Goal: Task Accomplishment & Management: Manage account settings

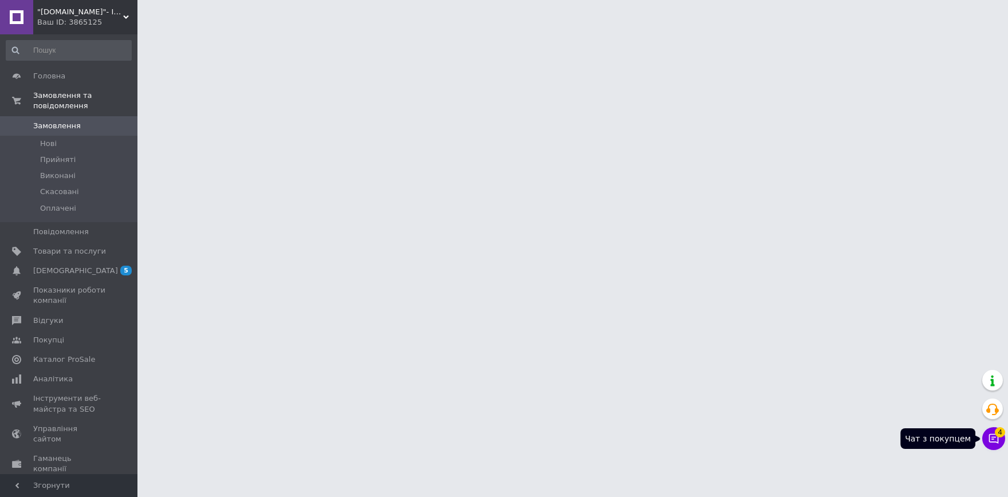
click at [999, 437] on icon at bounding box center [993, 438] width 11 height 11
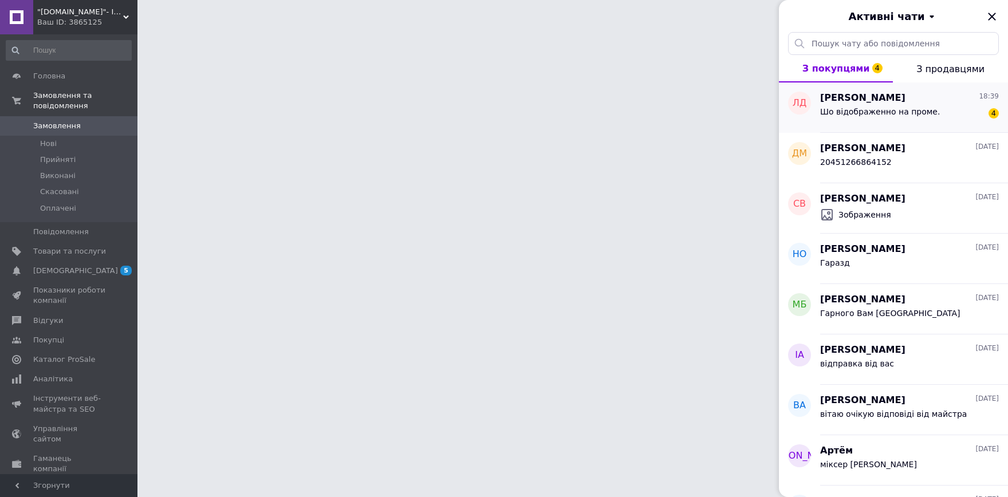
click at [917, 115] on span "Шо відображенно на проме." at bounding box center [880, 111] width 120 height 9
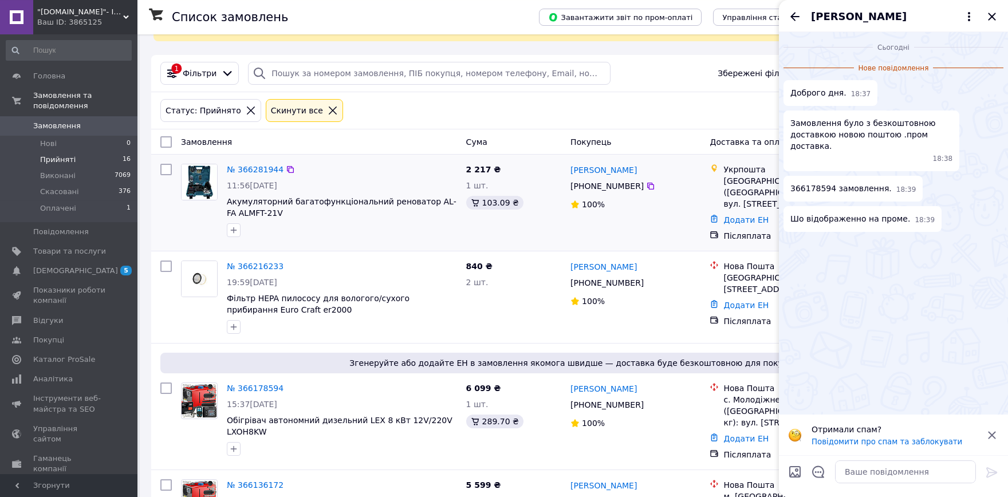
scroll to position [189, 0]
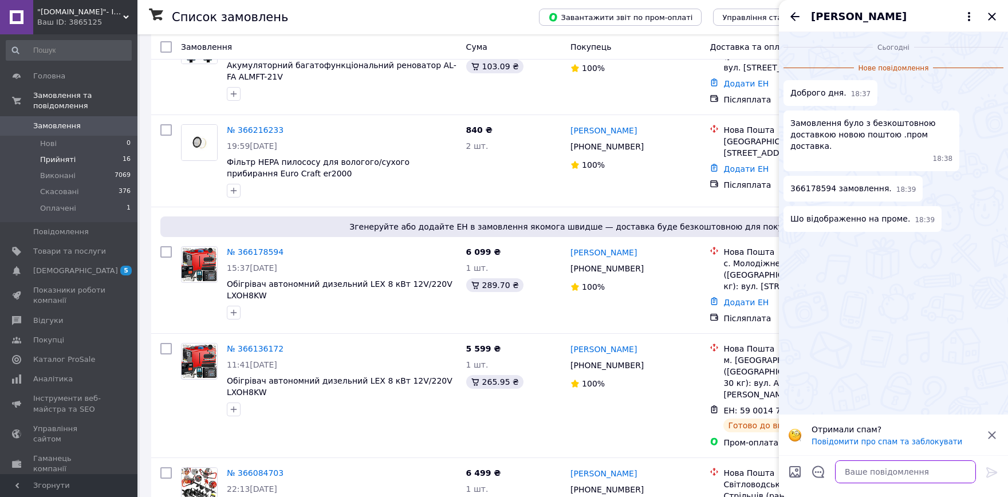
click at [885, 478] on textarea at bounding box center [905, 471] width 141 height 23
type textarea "l"
type textarea "доброго дня"
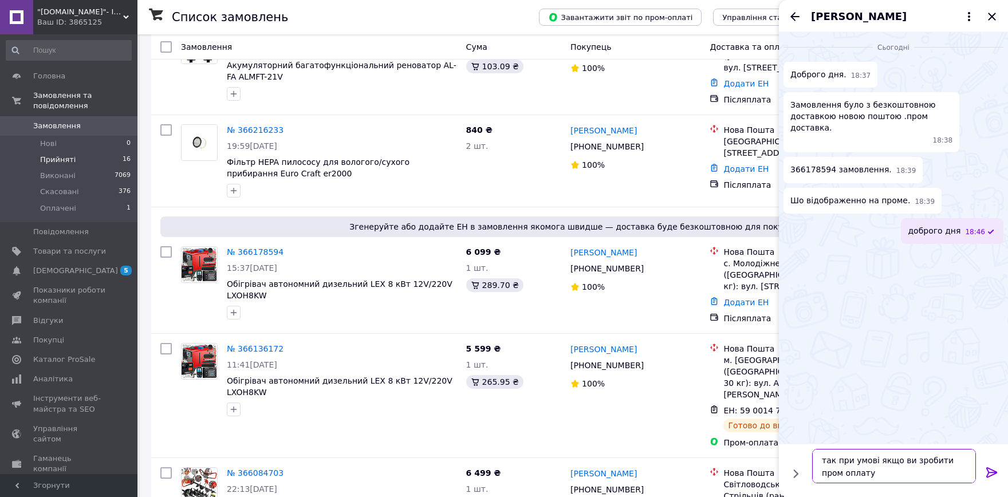
type textarea "так при умові якщо ви зробити пром оплату"
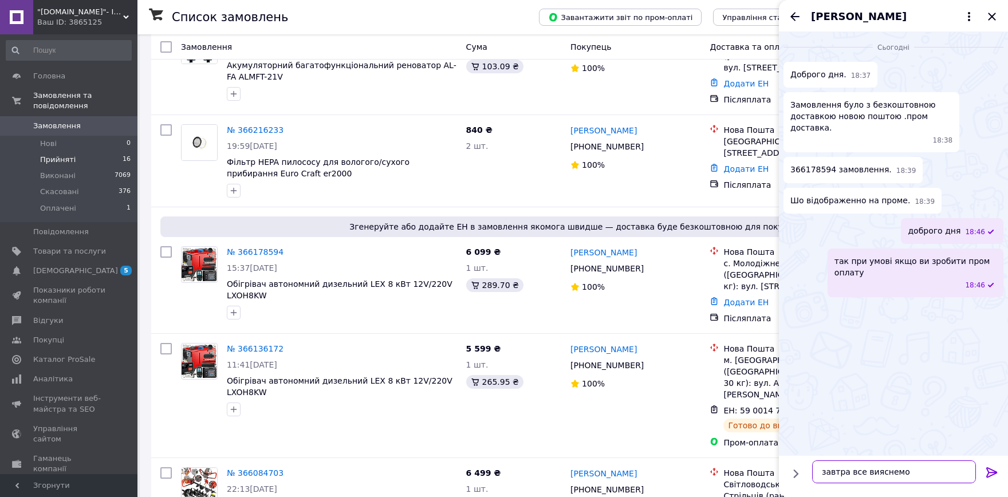
type textarea "завтра все вияснемо"
type textarea "я говорив це акція не від нас а від прому самого"
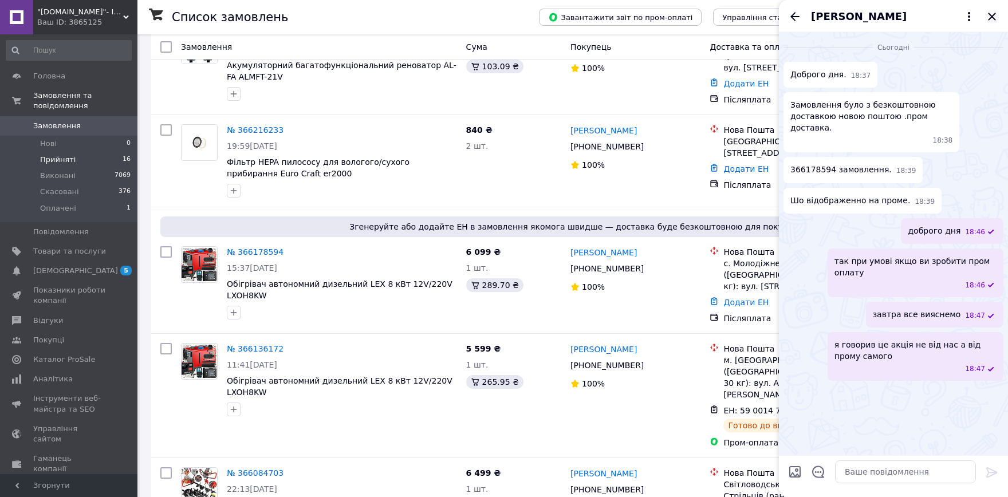
click at [992, 20] on icon "Закрити" at bounding box center [992, 17] width 14 height 14
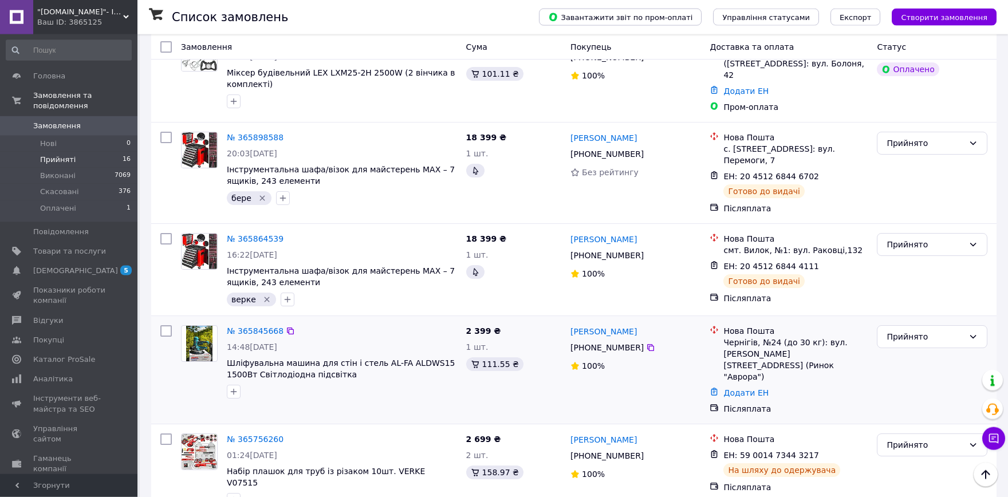
scroll to position [1223, 0]
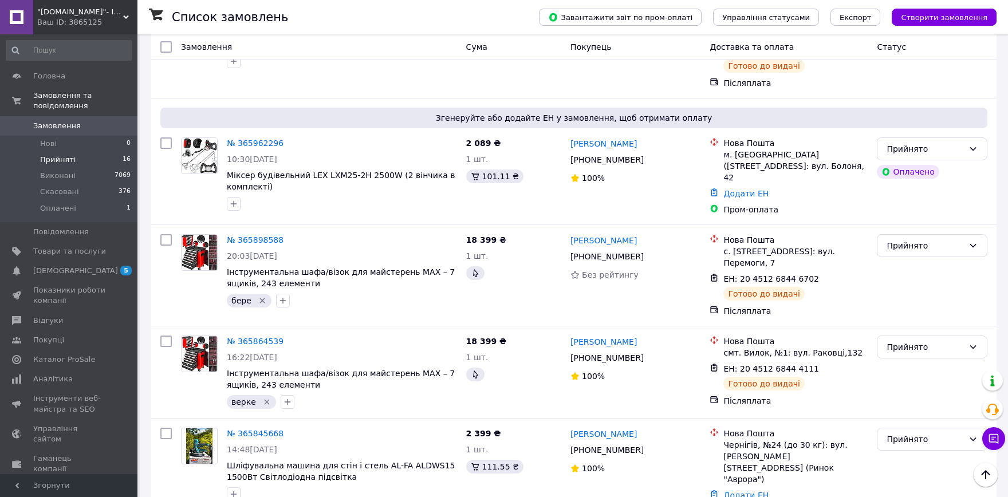
click at [96, 23] on div "Ваш ID: 3865125" at bounding box center [87, 22] width 100 height 10
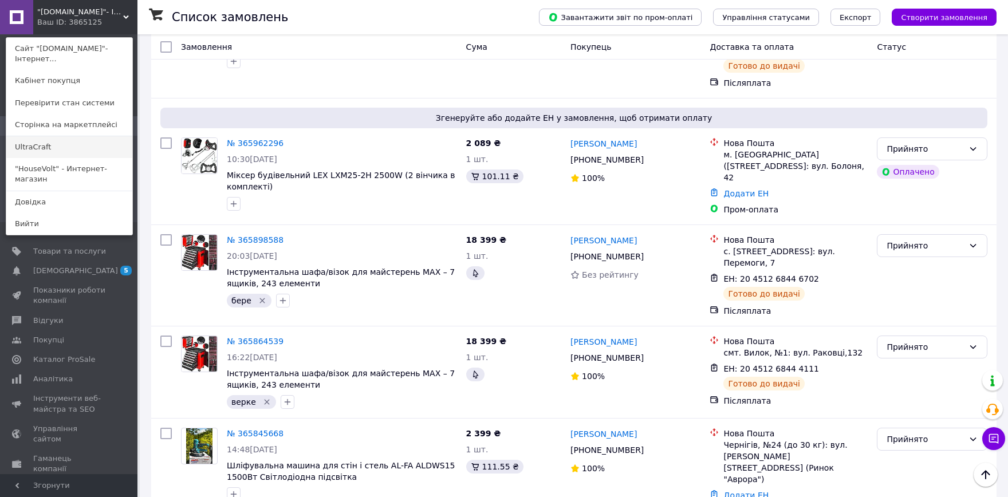
click at [79, 149] on link "UltraCraft" at bounding box center [69, 147] width 126 height 22
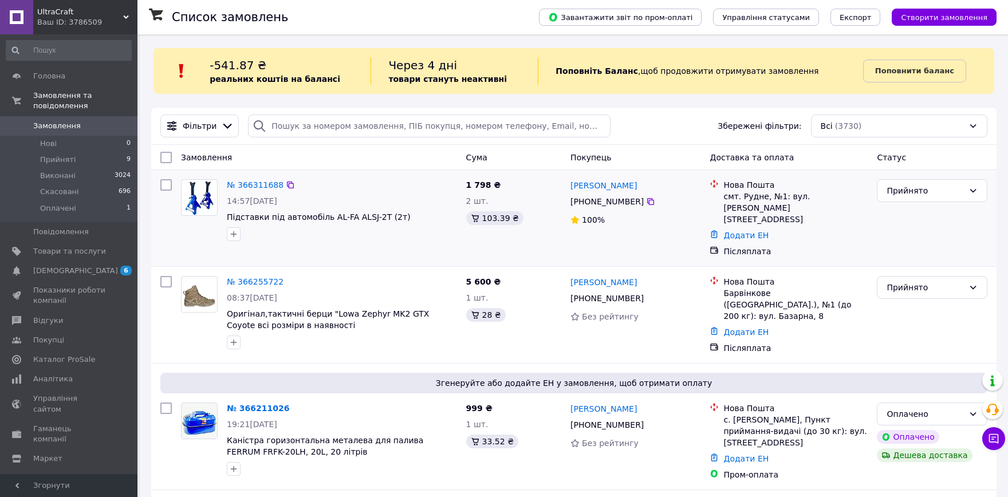
click at [402, 192] on div "№ 366311688" at bounding box center [342, 185] width 232 height 14
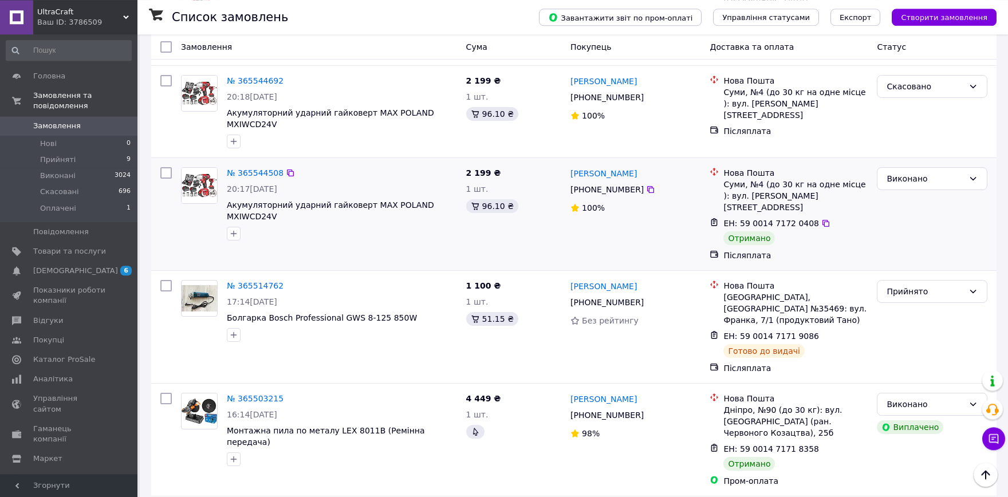
scroll to position [1700, 0]
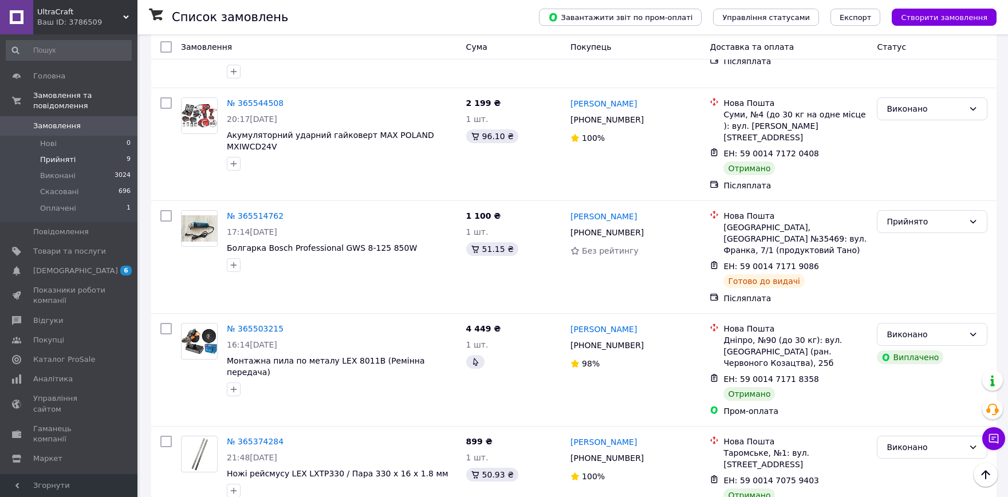
click at [88, 152] on li "Прийняті 9" at bounding box center [68, 160] width 137 height 16
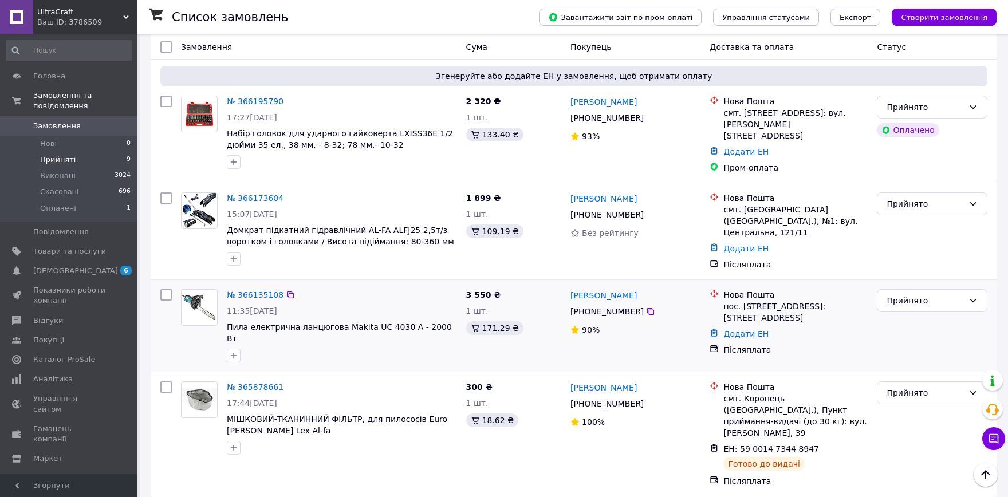
scroll to position [607, 0]
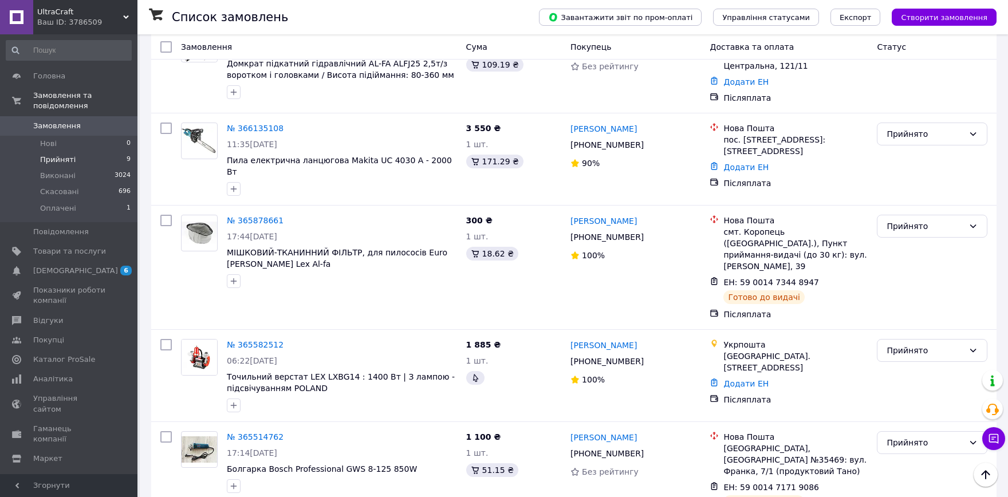
click at [90, 15] on span "UltraCraft" at bounding box center [80, 12] width 86 height 10
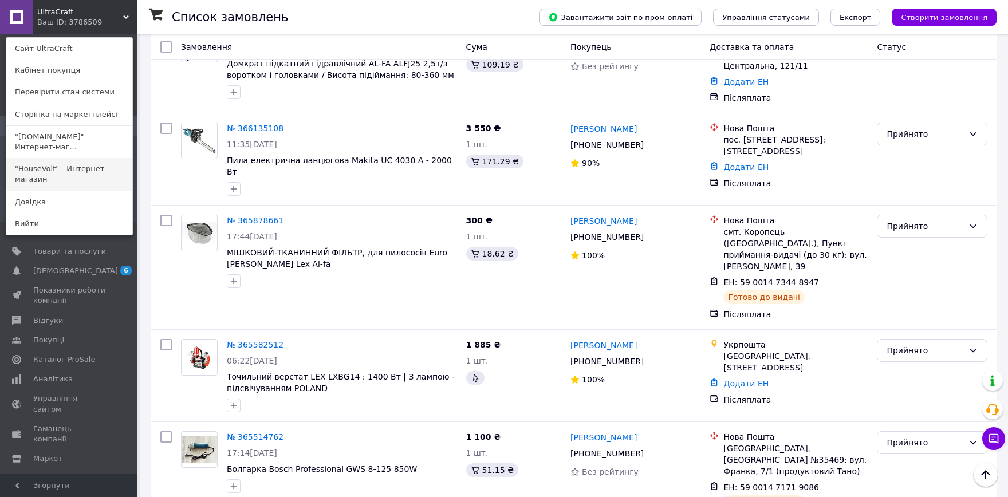
click at [76, 172] on link ""HouseVolt" - Интернет-магазин" at bounding box center [69, 174] width 126 height 32
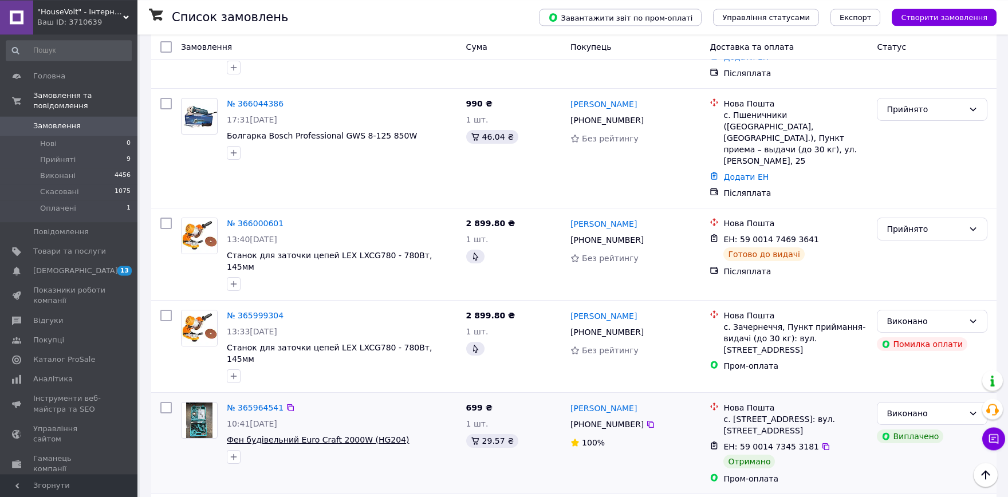
scroll to position [630, 0]
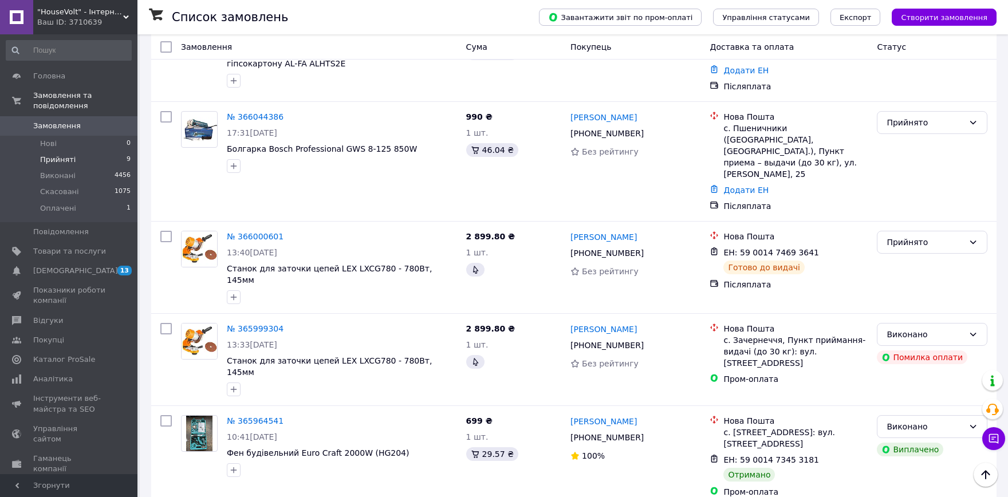
click at [94, 152] on li "Прийняті 9" at bounding box center [68, 160] width 137 height 16
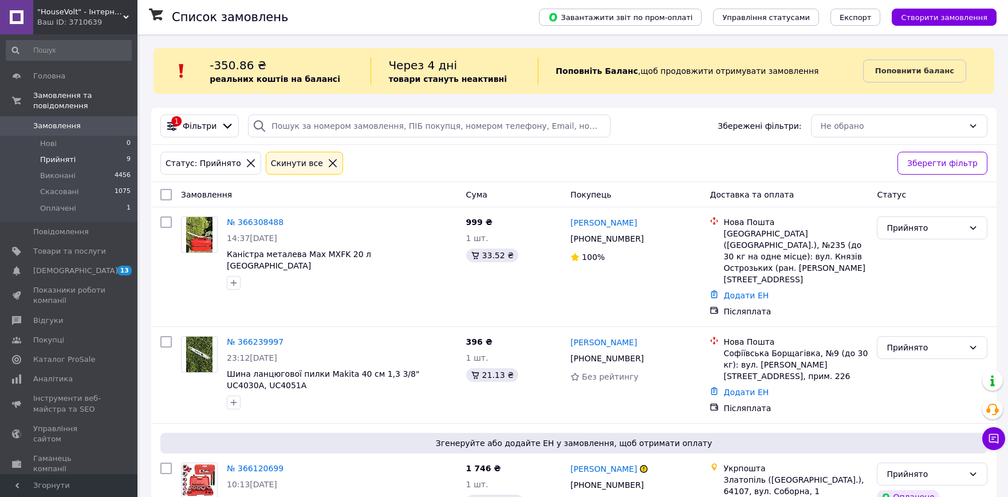
click at [79, 9] on span ""HouseVolt" - Інтернет-магазин" at bounding box center [80, 12] width 86 height 10
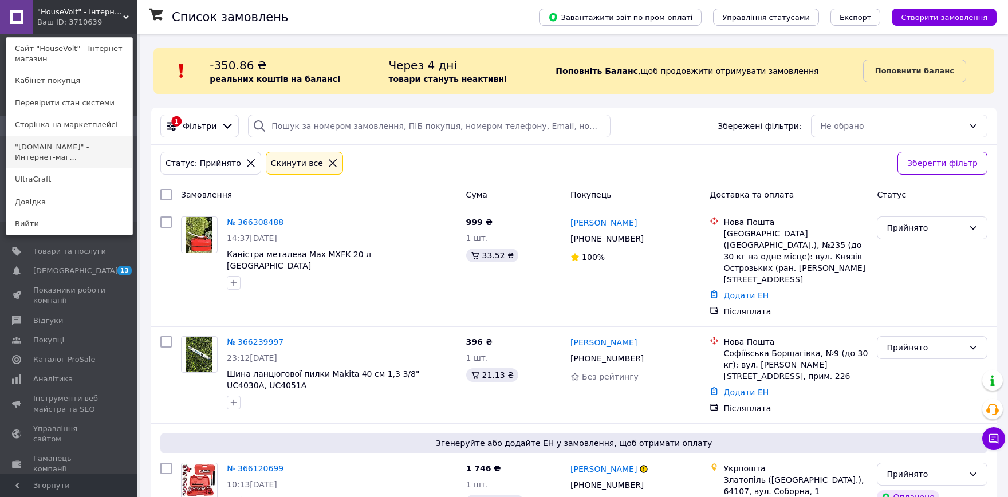
click at [65, 147] on link ""[DOMAIN_NAME]" - Интернет-маг..." at bounding box center [69, 152] width 126 height 32
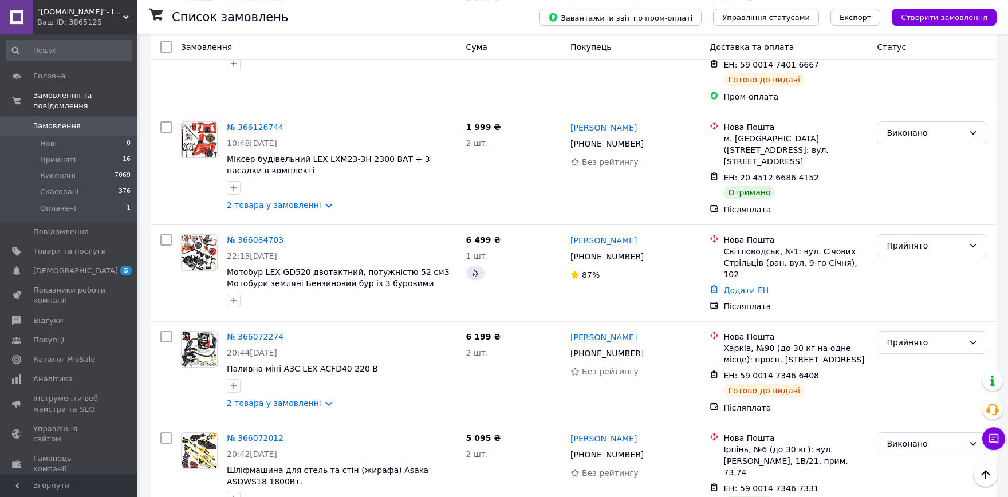
scroll to position [630, 0]
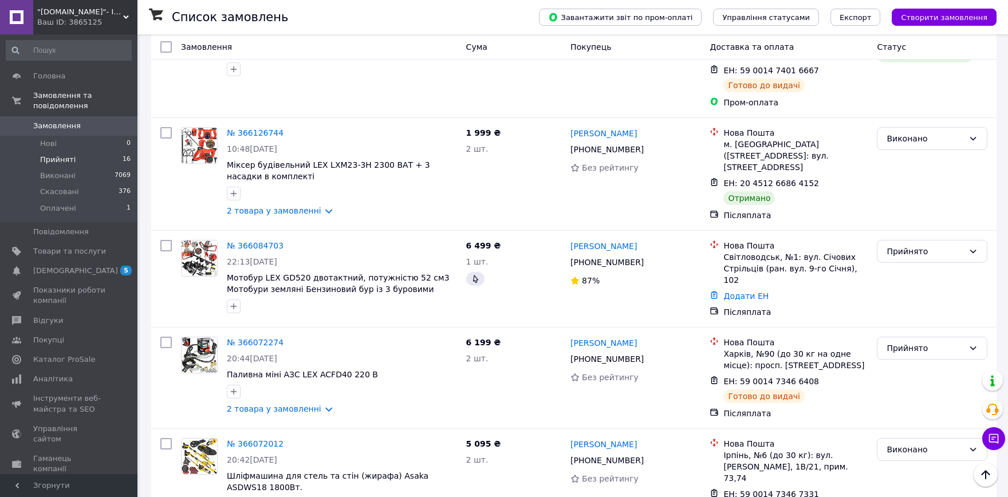
click at [99, 152] on li "Прийняті 16" at bounding box center [68, 160] width 137 height 16
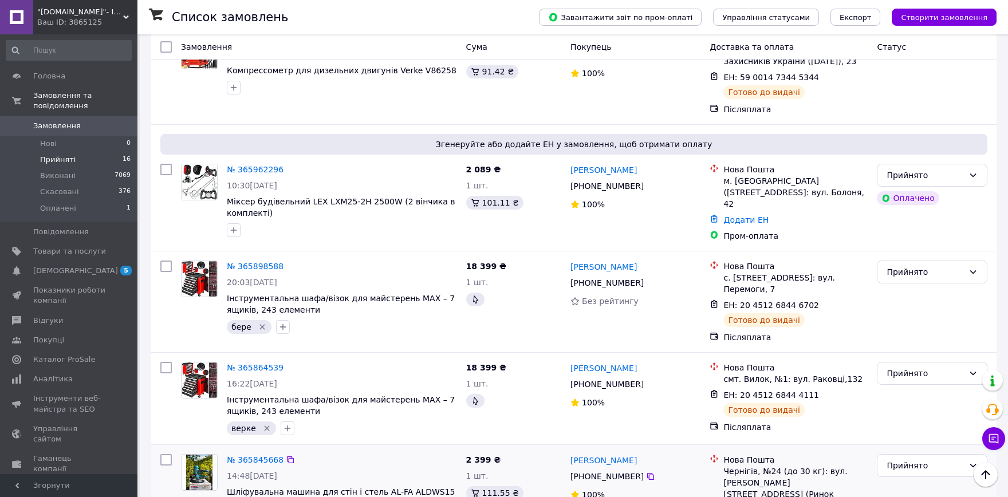
scroll to position [1349, 0]
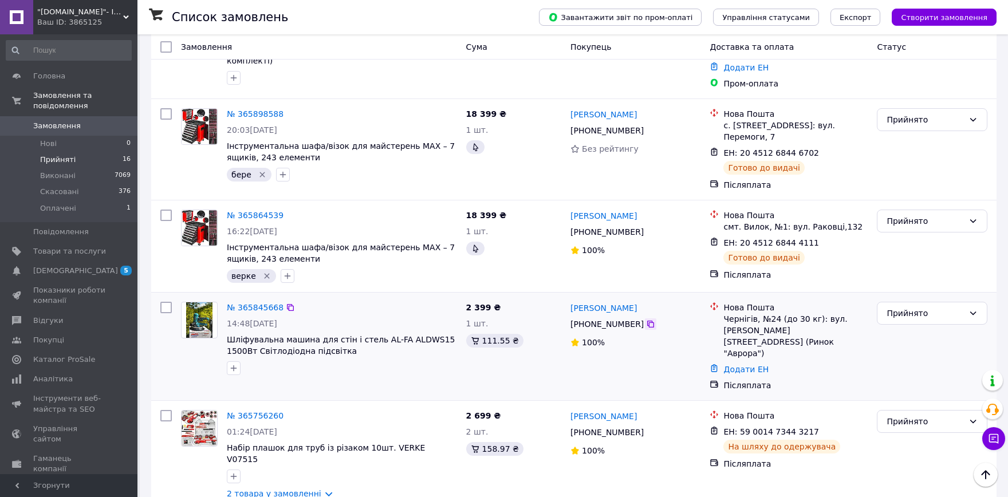
click at [646, 319] on icon at bounding box center [650, 323] width 9 height 9
click at [911, 307] on div "Прийнято" at bounding box center [924, 313] width 77 height 13
click at [903, 257] on li "Скасовано" at bounding box center [931, 261] width 109 height 21
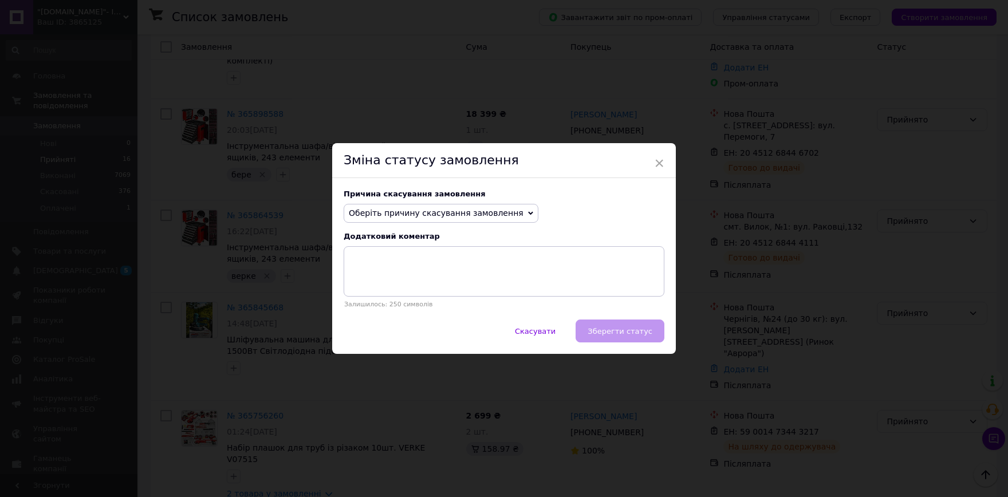
click at [464, 211] on span "Оберіть причину скасування замовлення" at bounding box center [436, 212] width 175 height 9
click at [457, 297] on li "Замовлення-дублікат" at bounding box center [441, 300] width 194 height 16
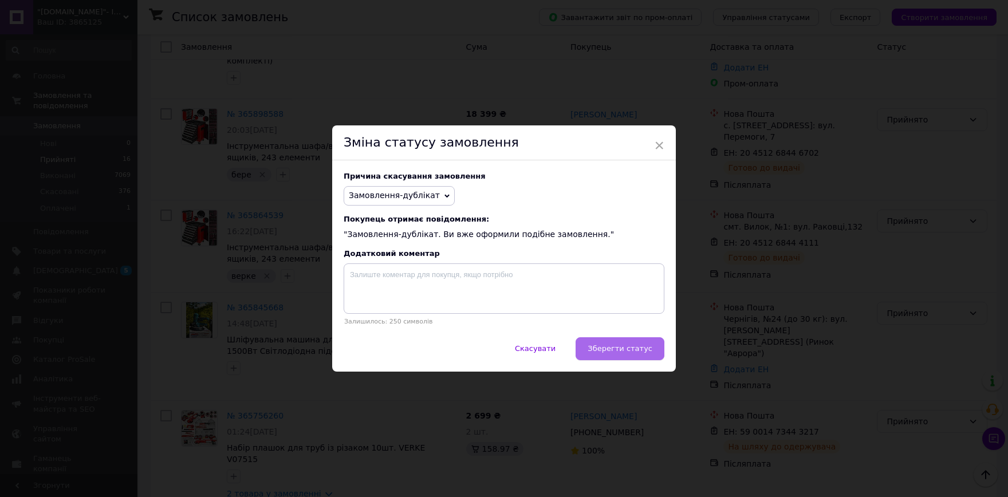
click at [660, 350] on button "Зберегти статус" at bounding box center [619, 348] width 89 height 23
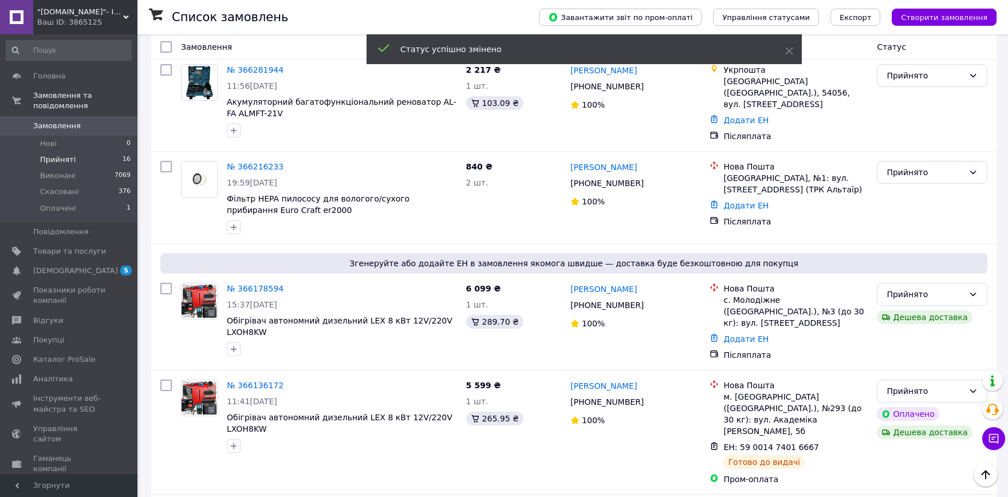
scroll to position [0, 0]
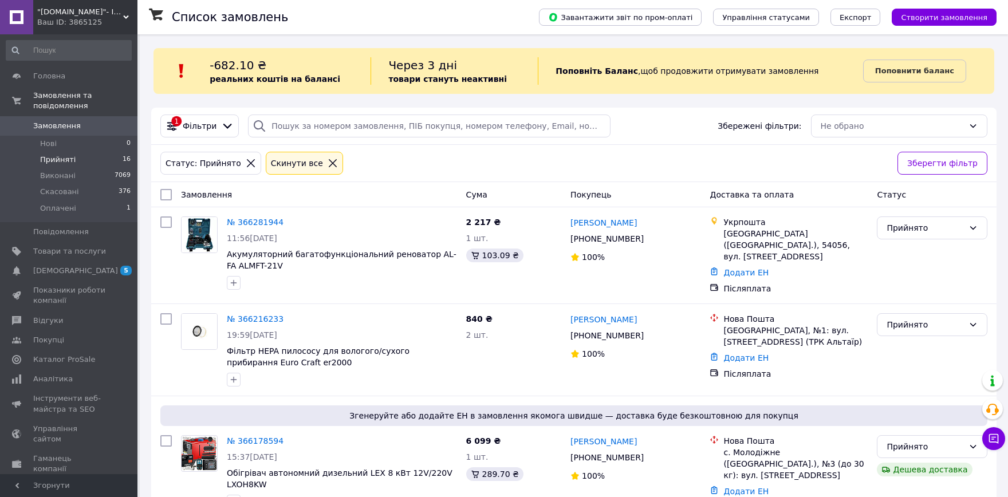
click at [79, 36] on div "Головна Замовлення та повідомлення Замовлення 0 Нові 0 Прийняті 16 Виконані 706…" at bounding box center [68, 254] width 137 height 440
click at [86, 26] on div "Ваш ID: 3865125" at bounding box center [87, 22] width 100 height 10
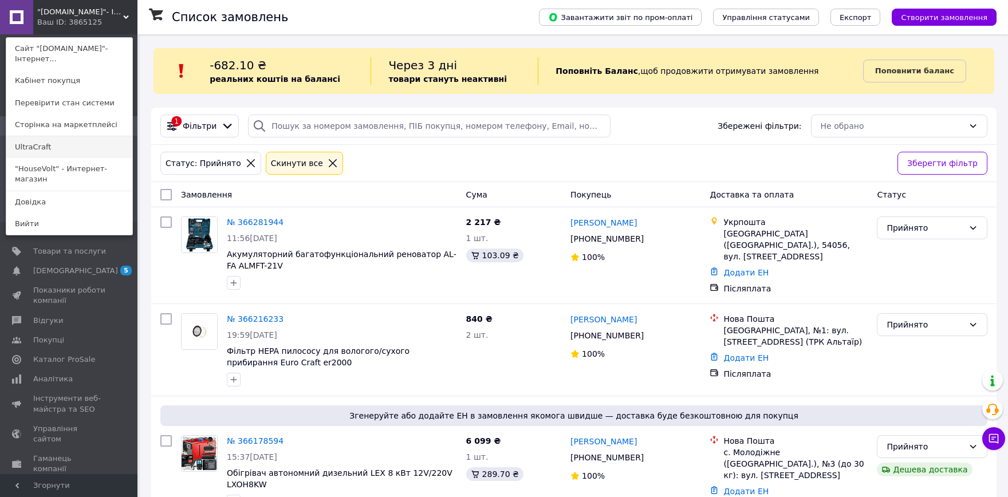
click at [82, 153] on link "UltraCraft" at bounding box center [69, 147] width 126 height 22
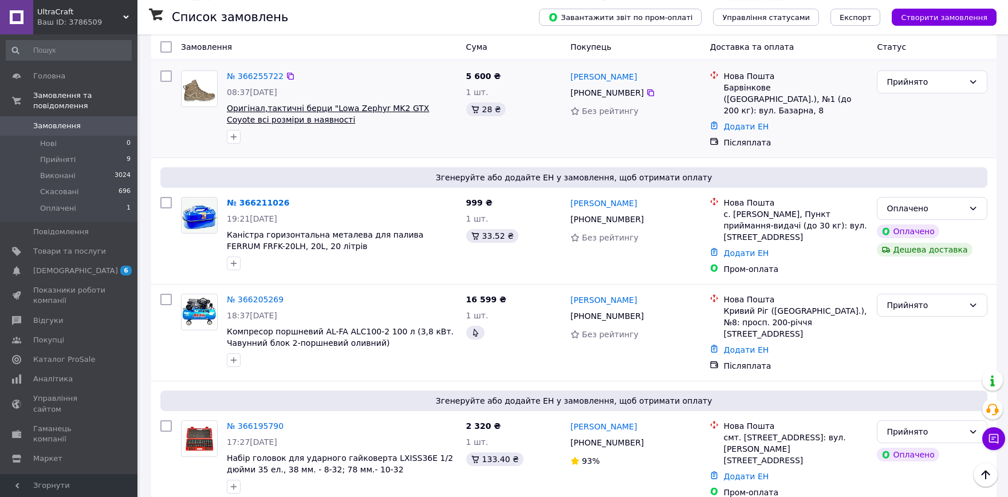
scroll to position [63, 0]
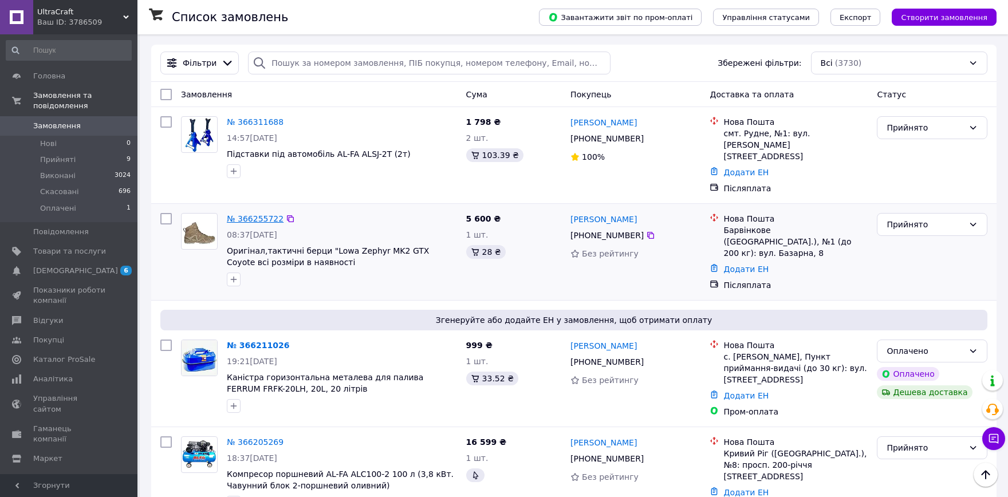
click at [261, 214] on link "№ 366255722" at bounding box center [255, 218] width 57 height 9
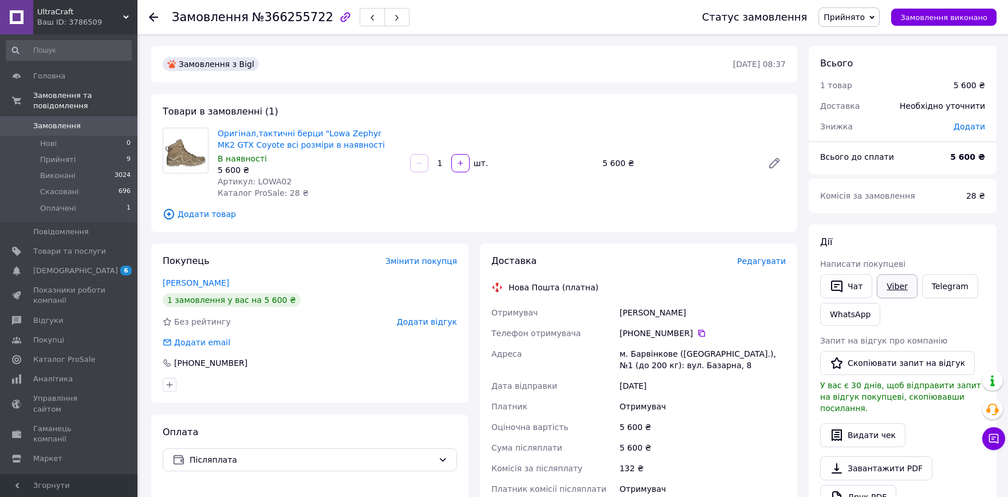
click at [889, 284] on link "Viber" at bounding box center [897, 286] width 40 height 24
click at [502, 440] on div "Сума післяплати" at bounding box center [553, 447] width 128 height 21
click at [61, 15] on span "UltraCraft" at bounding box center [80, 12] width 86 height 10
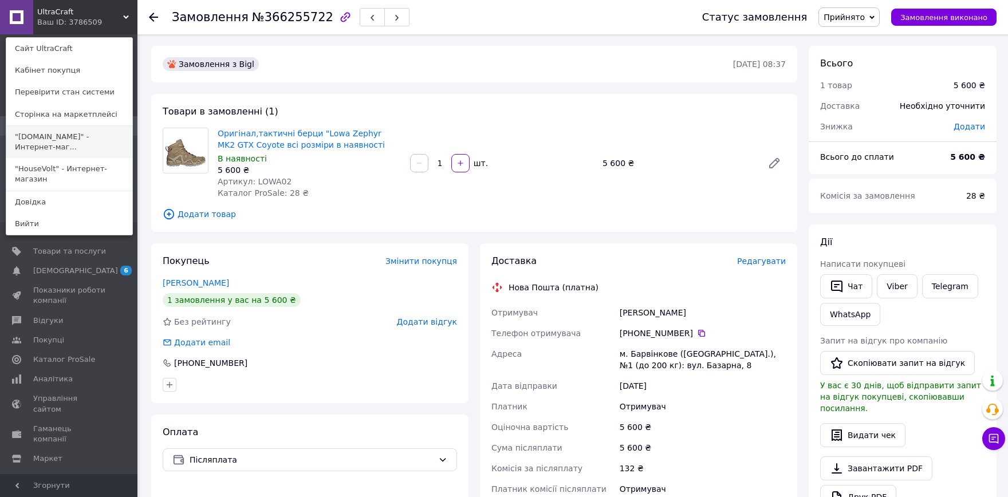
click at [79, 137] on link ""electro-diller24.com.ua" - Интернет-маг..." at bounding box center [69, 142] width 126 height 32
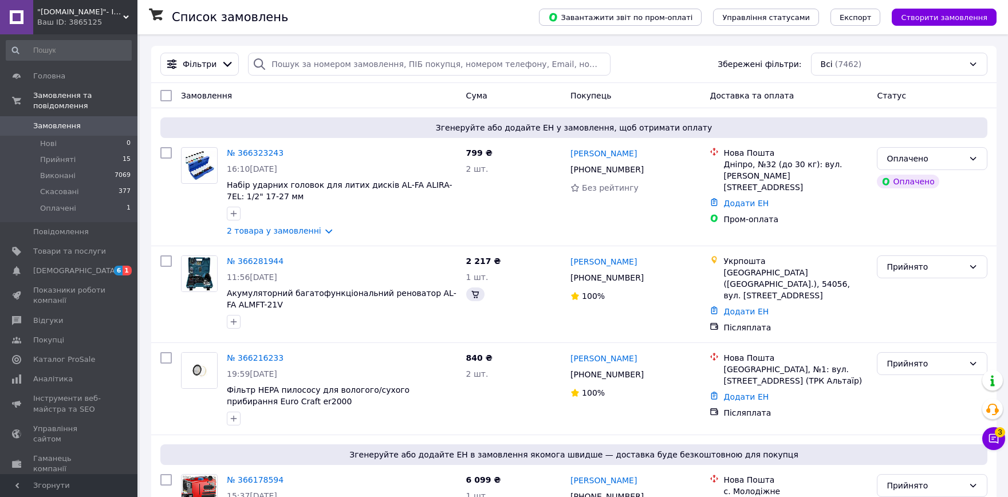
click at [993, 443] on icon at bounding box center [993, 438] width 11 height 11
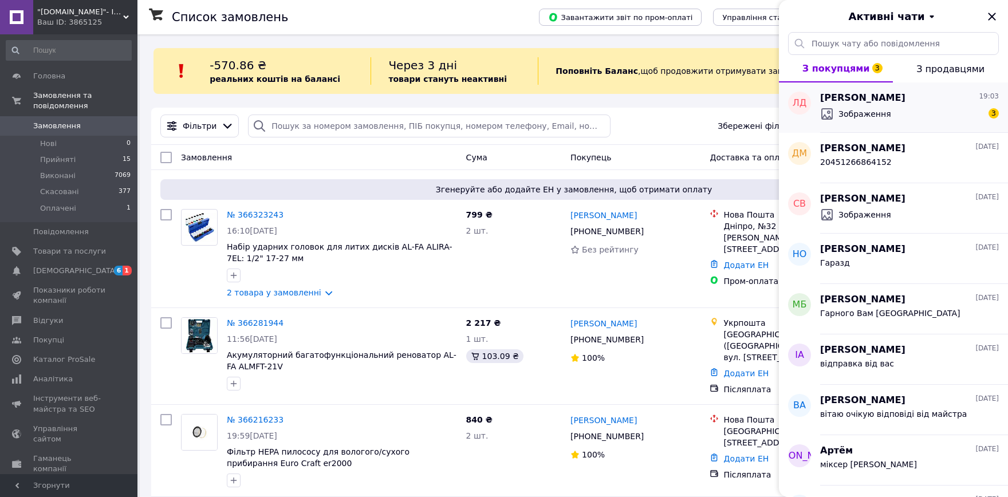
click at [887, 105] on div "Зображення 3" at bounding box center [909, 114] width 179 height 18
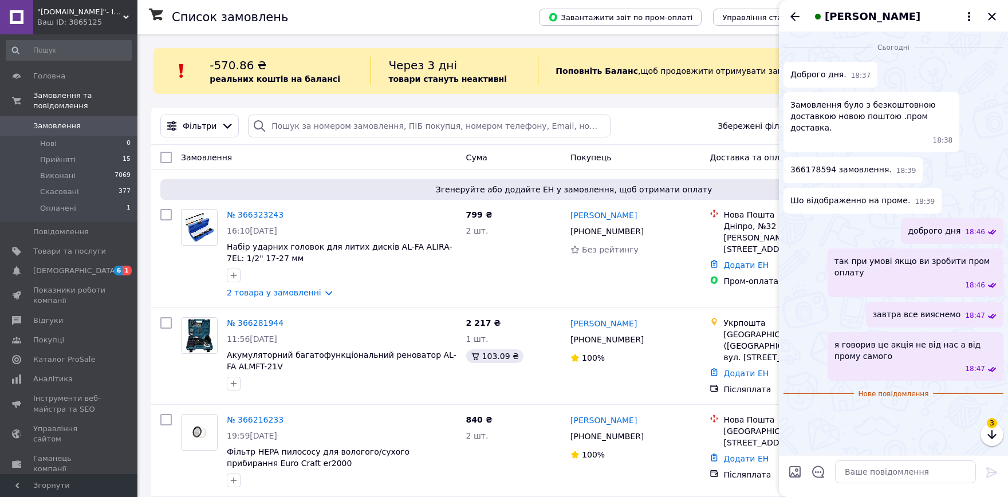
scroll to position [255, 0]
click at [792, 424] on img at bounding box center [787, 428] width 9 height 9
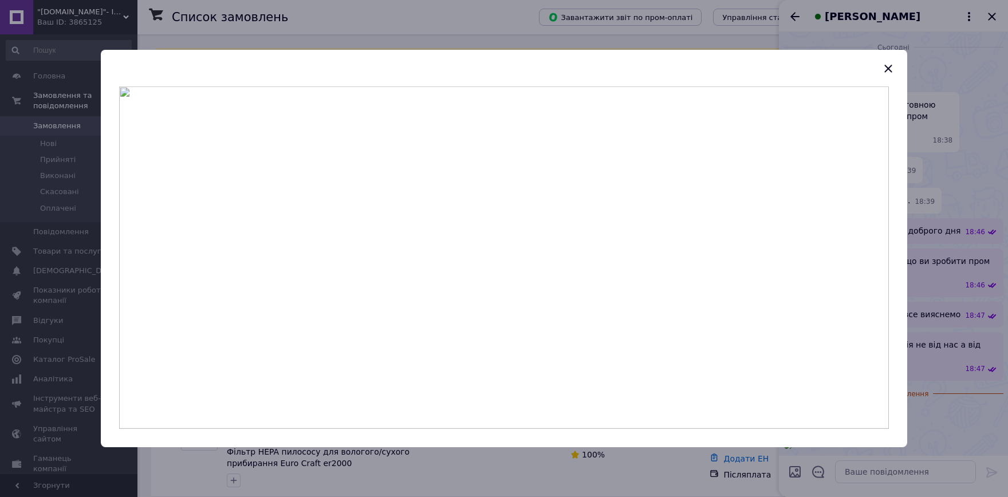
click at [918, 342] on div at bounding box center [504, 248] width 1008 height 497
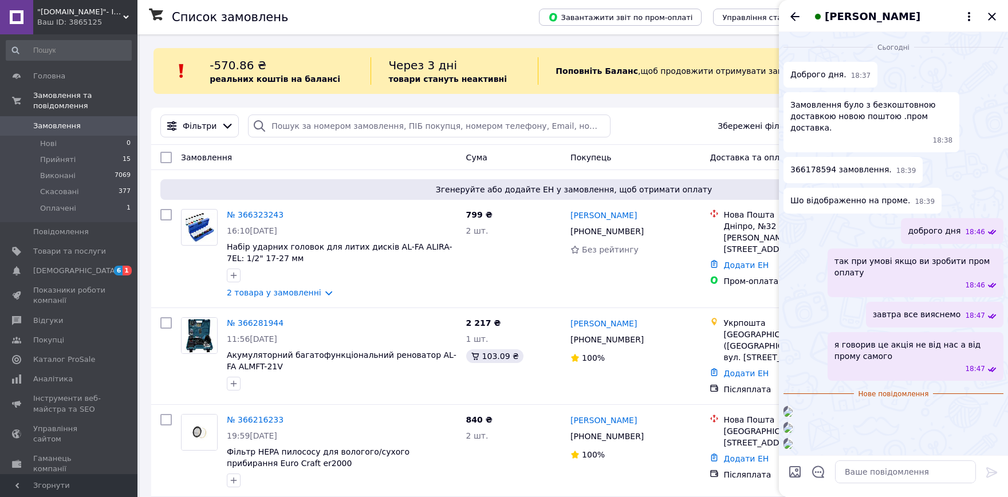
click at [792, 408] on img at bounding box center [787, 412] width 9 height 9
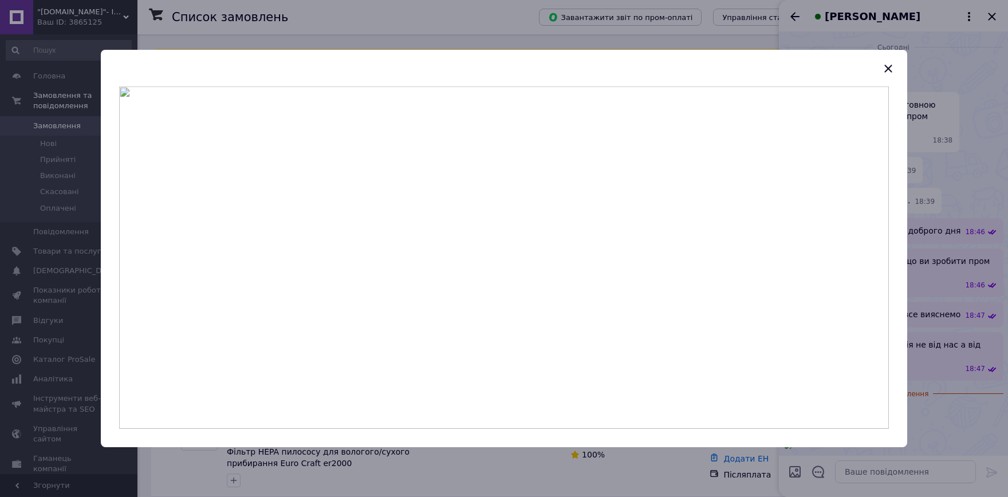
click at [933, 282] on div at bounding box center [504, 248] width 1008 height 497
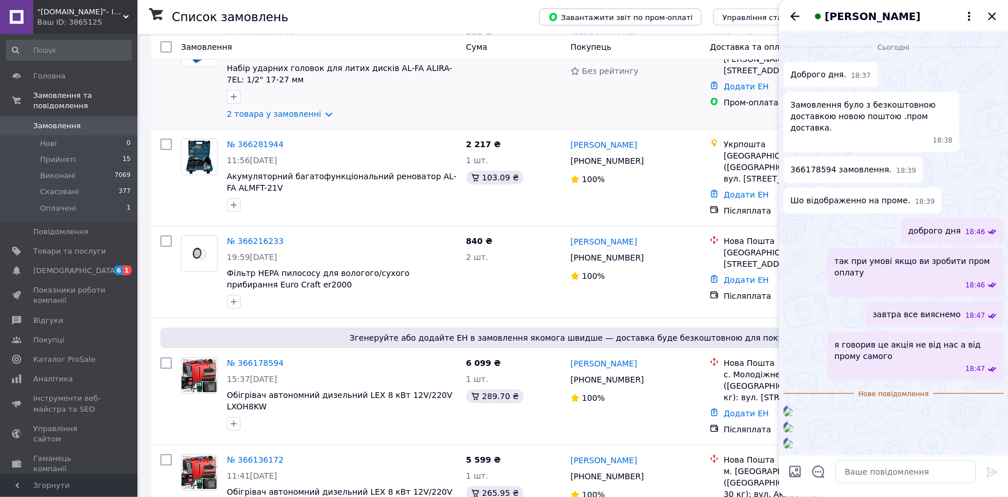
scroll to position [252, 0]
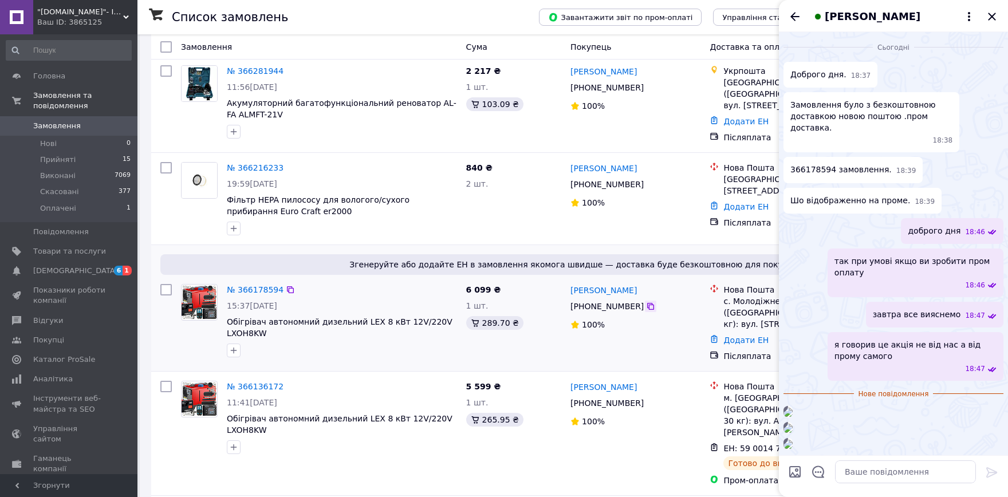
click at [646, 303] on icon at bounding box center [650, 306] width 9 height 9
click at [261, 285] on link "№ 366178594" at bounding box center [255, 289] width 57 height 9
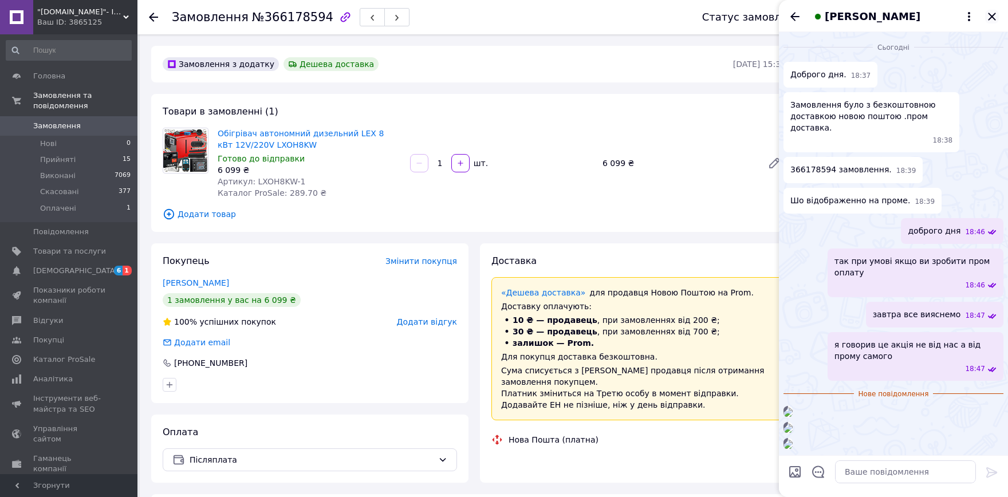
click at [991, 16] on icon "Закрити" at bounding box center [992, 17] width 14 height 14
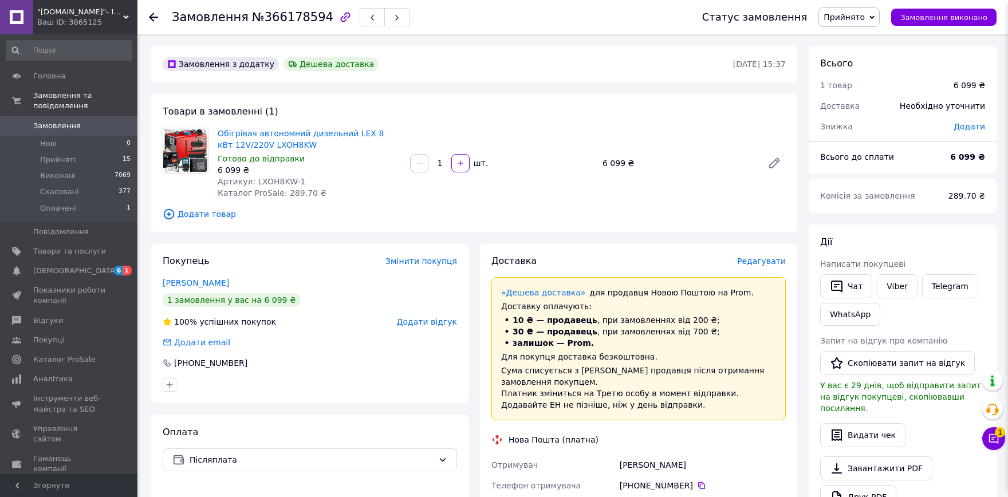
scroll to position [315, 0]
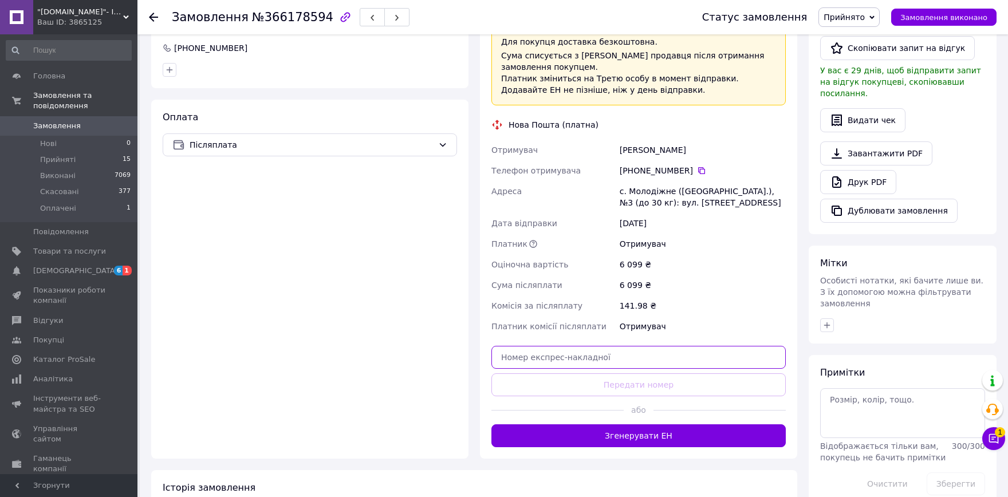
click at [615, 352] on input "text" at bounding box center [638, 357] width 294 height 23
paste input "59001474197101"
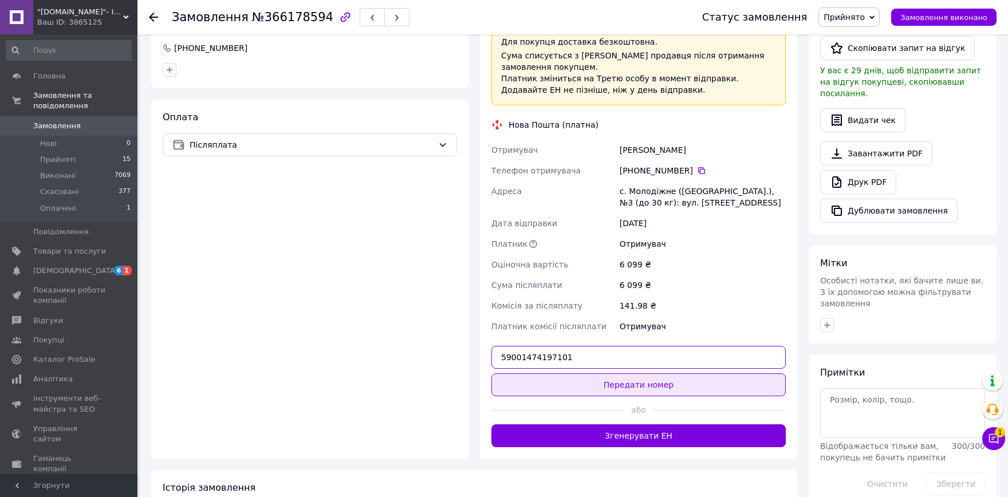
type input "59001474197101"
click at [641, 382] on button "Передати номер" at bounding box center [638, 384] width 294 height 23
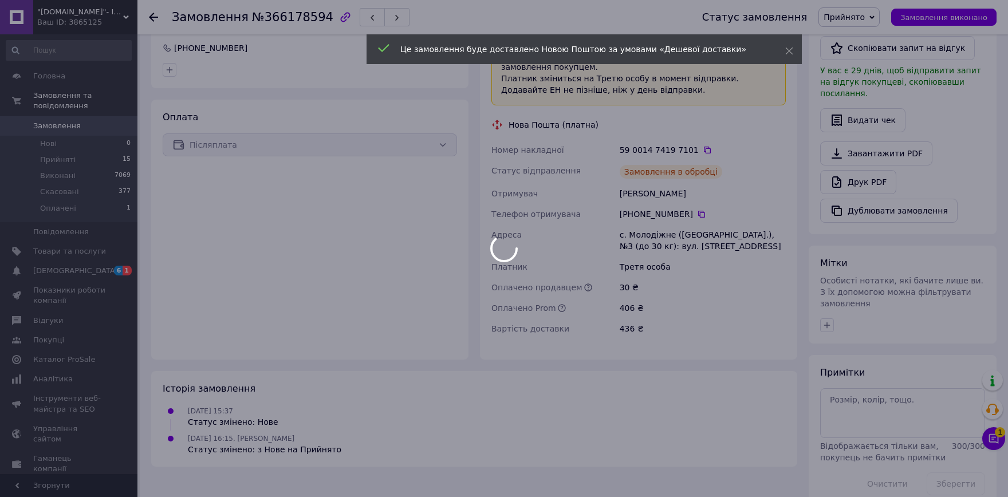
scroll to position [312, 0]
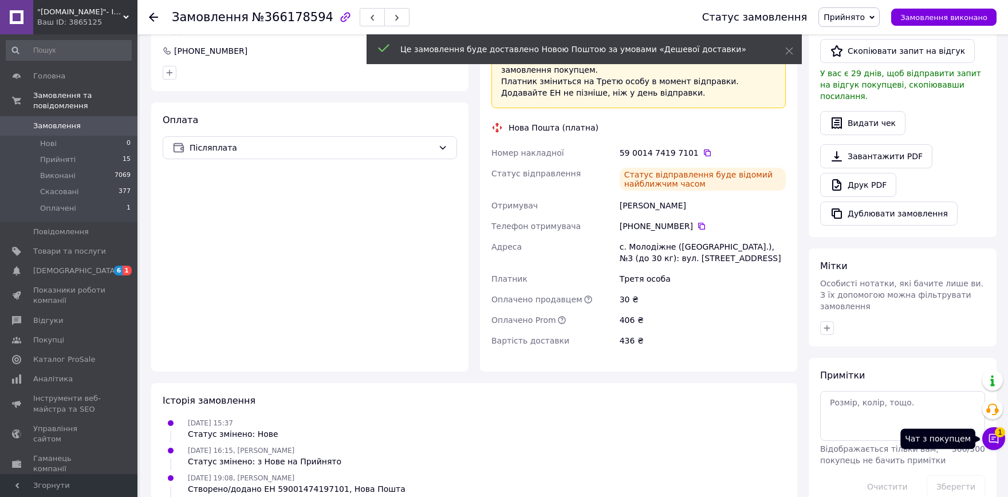
click at [989, 443] on icon at bounding box center [993, 438] width 11 height 11
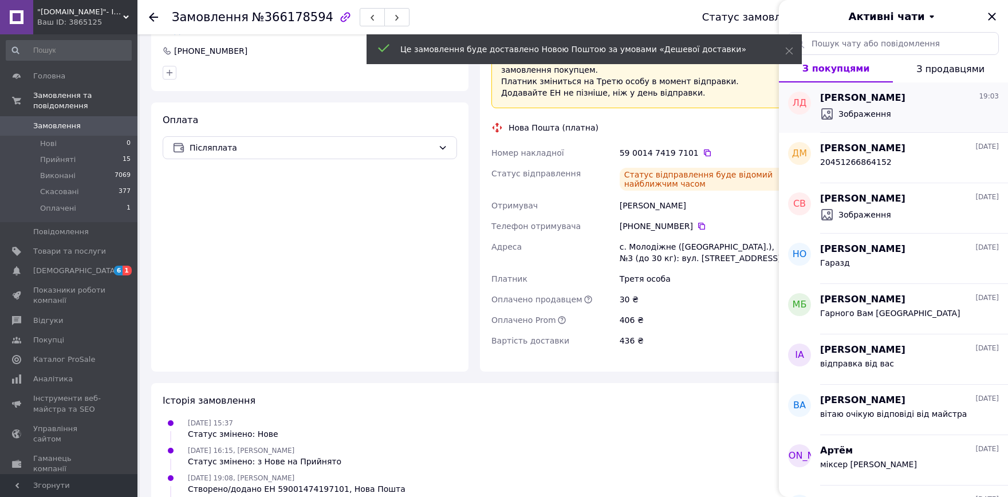
click at [898, 116] on div "Зображення" at bounding box center [909, 114] width 179 height 18
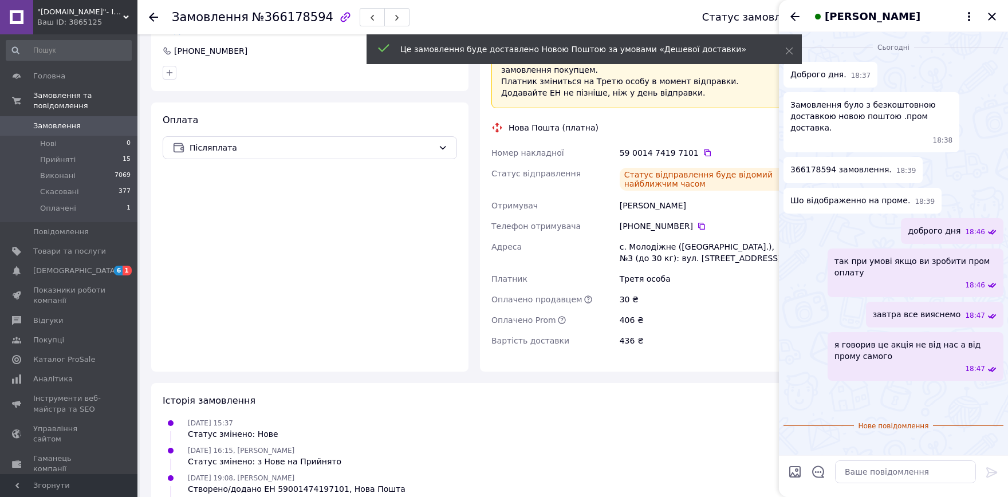
scroll to position [255, 0]
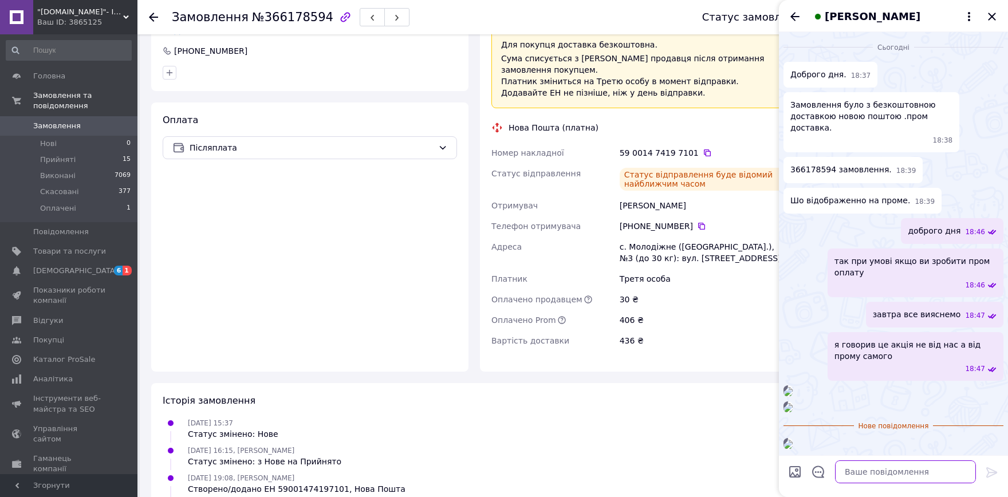
click at [916, 476] on textarea at bounding box center [905, 471] width 141 height 23
type textarea "тепер ?"
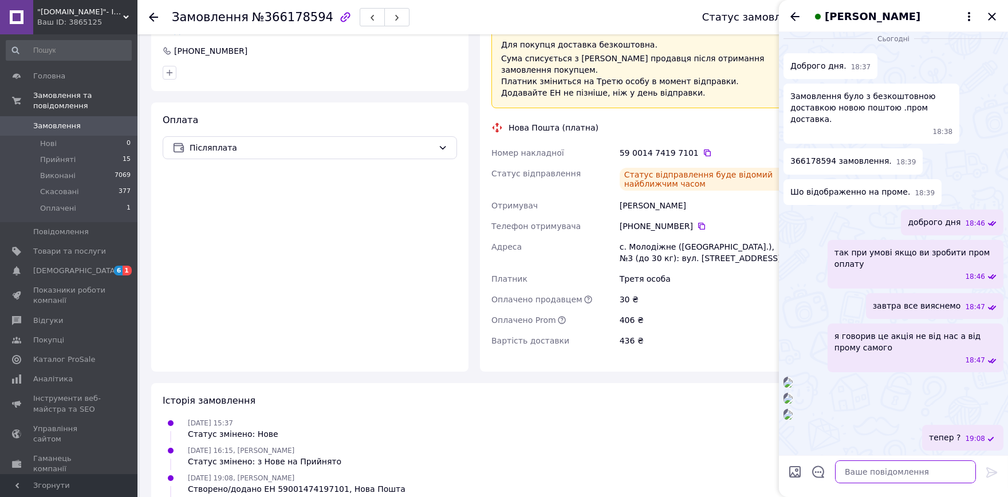
scroll to position [478, 0]
click at [999, 12] on icon "Закрити" at bounding box center [992, 17] width 14 height 14
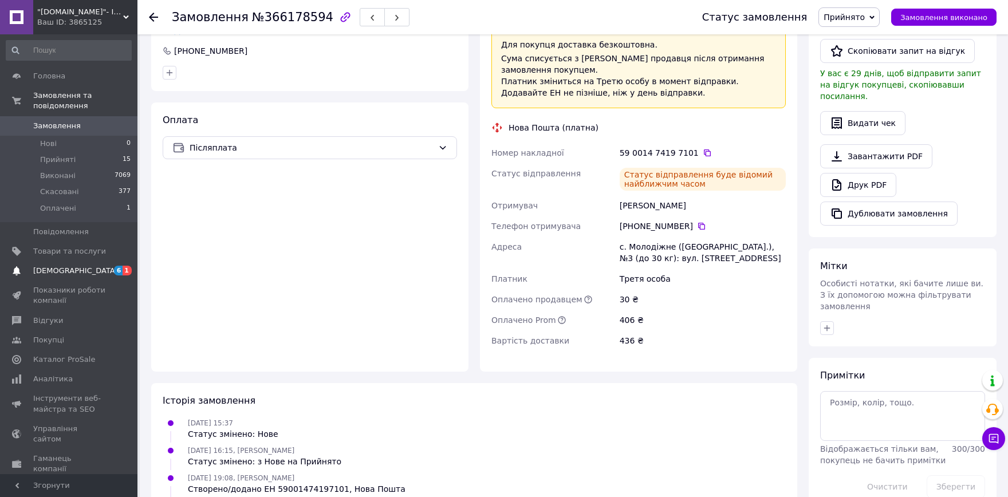
click at [34, 266] on span "[DEMOGRAPHIC_DATA]" at bounding box center [75, 271] width 85 height 10
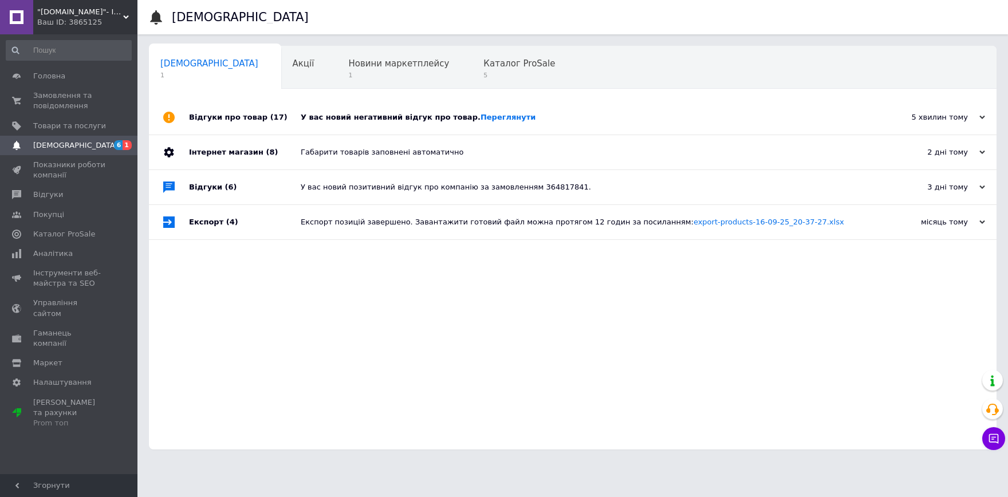
click at [376, 125] on div "У вас новий негативний відгук про товар. Переглянути" at bounding box center [586, 117] width 570 height 34
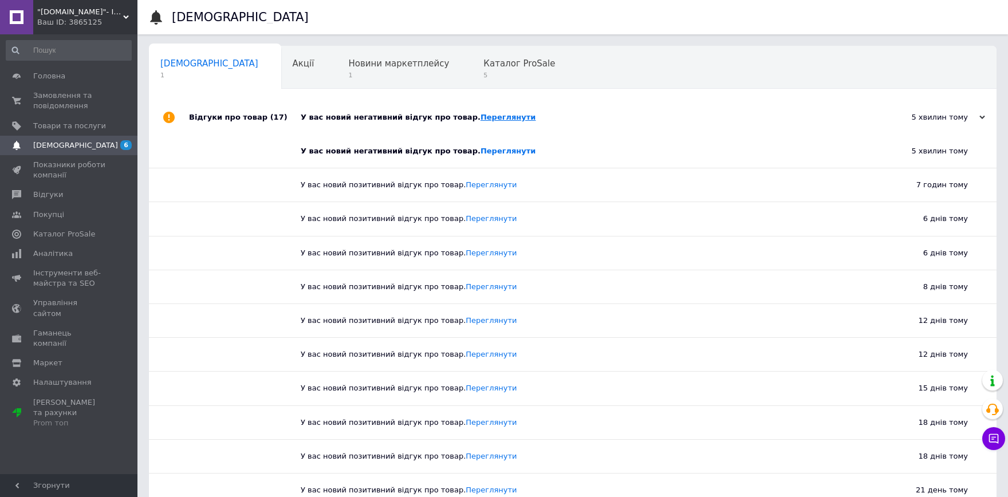
click at [480, 119] on link "Переглянути" at bounding box center [508, 117] width 56 height 9
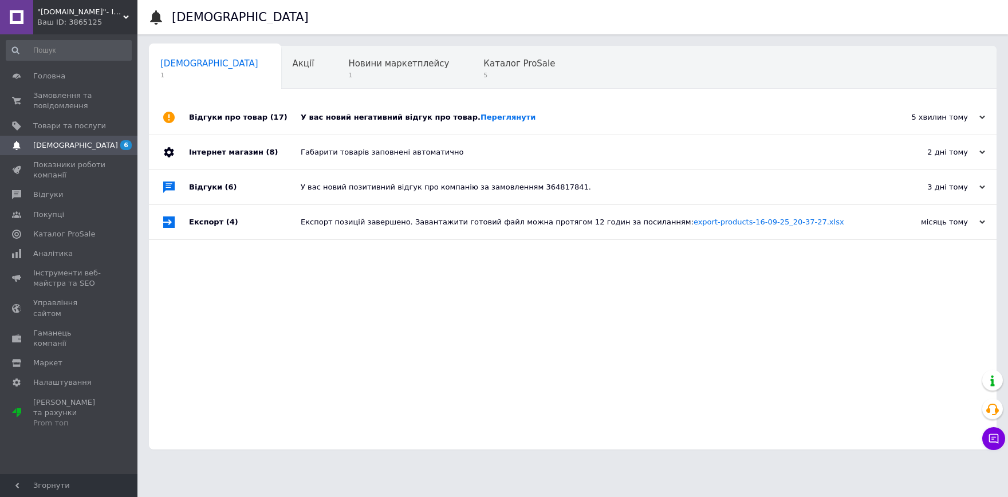
click at [375, 121] on div "У вас новий негативний відгук про товар. Переглянути" at bounding box center [586, 117] width 570 height 10
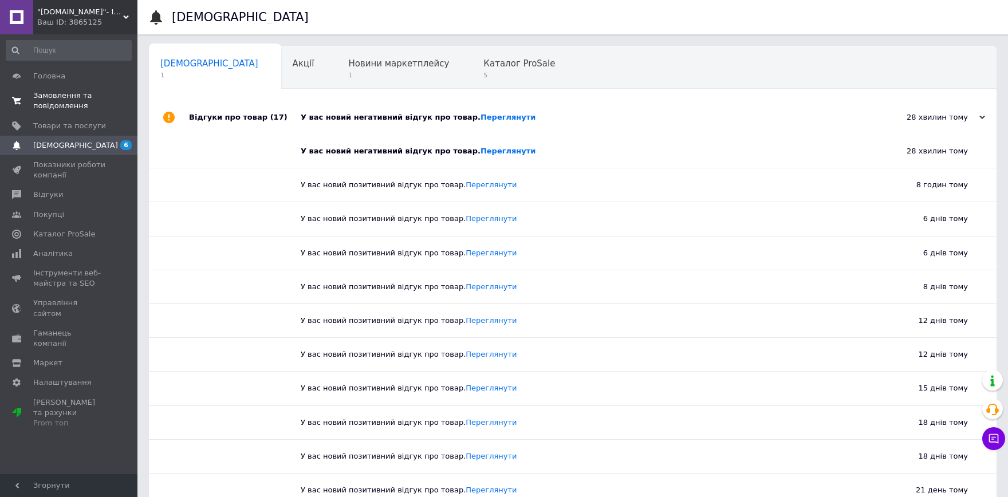
click at [101, 98] on span "Замовлення та повідомлення" at bounding box center [69, 100] width 73 height 21
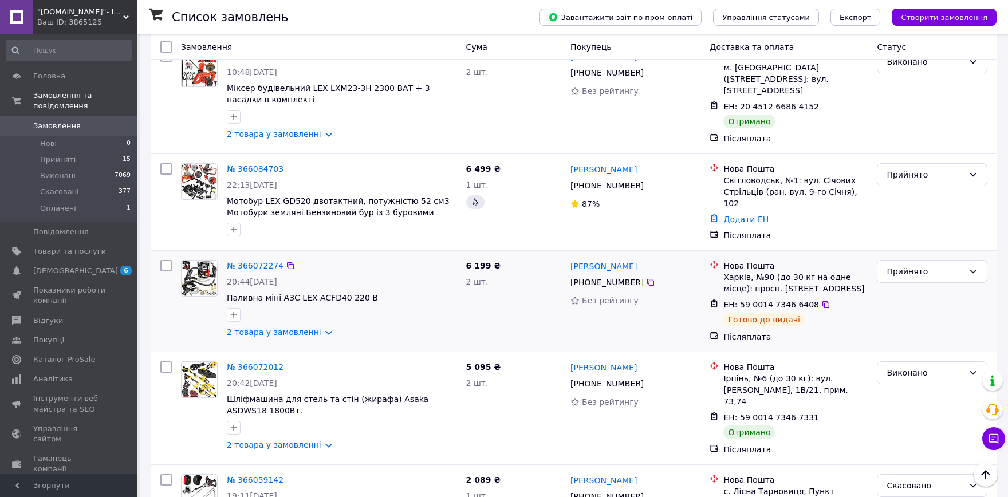
scroll to position [315, 0]
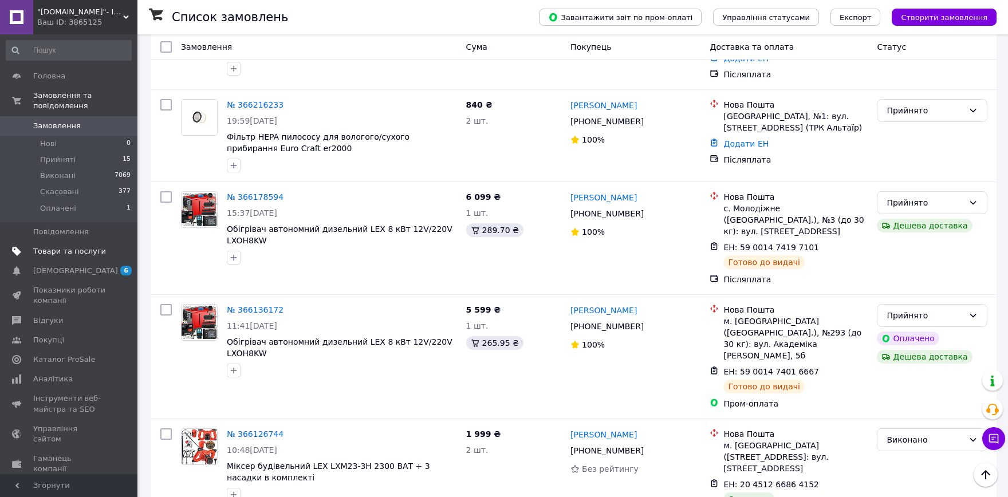
click at [111, 246] on span at bounding box center [121, 251] width 31 height 10
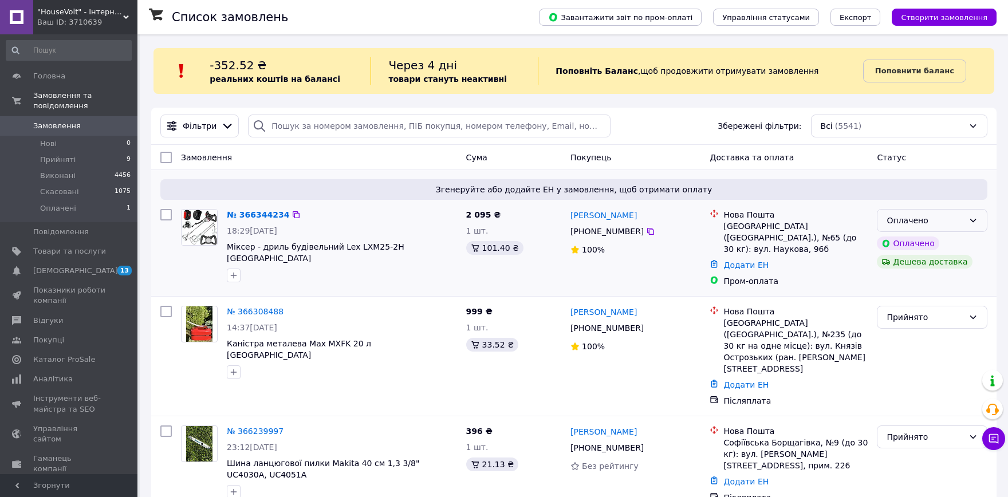
click at [964, 225] on div "Оплачено" at bounding box center [932, 220] width 111 height 23
click at [946, 237] on li "Прийнято" at bounding box center [931, 245] width 109 height 21
click at [61, 18] on div "Ваш ID: 3710639" at bounding box center [87, 22] width 100 height 10
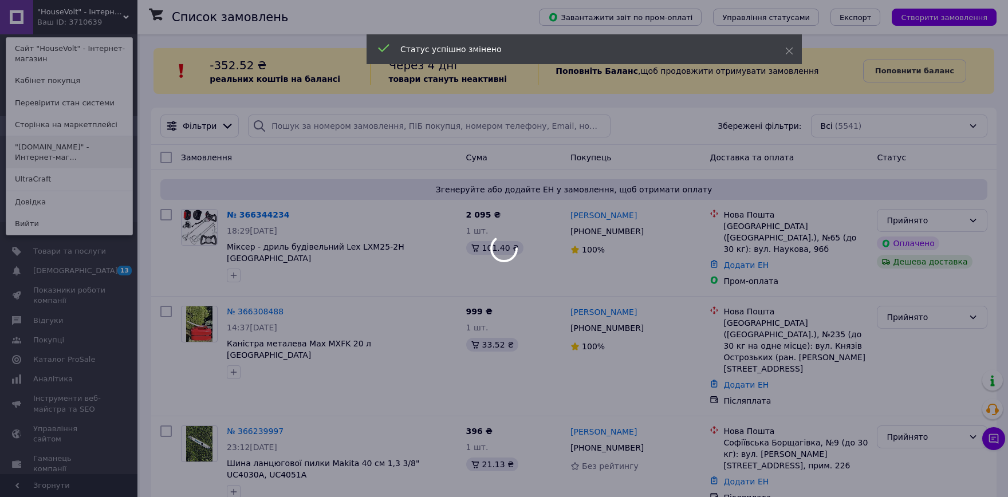
click at [76, 144] on link ""[DOMAIN_NAME]" - Интернет-маг..." at bounding box center [69, 152] width 126 height 32
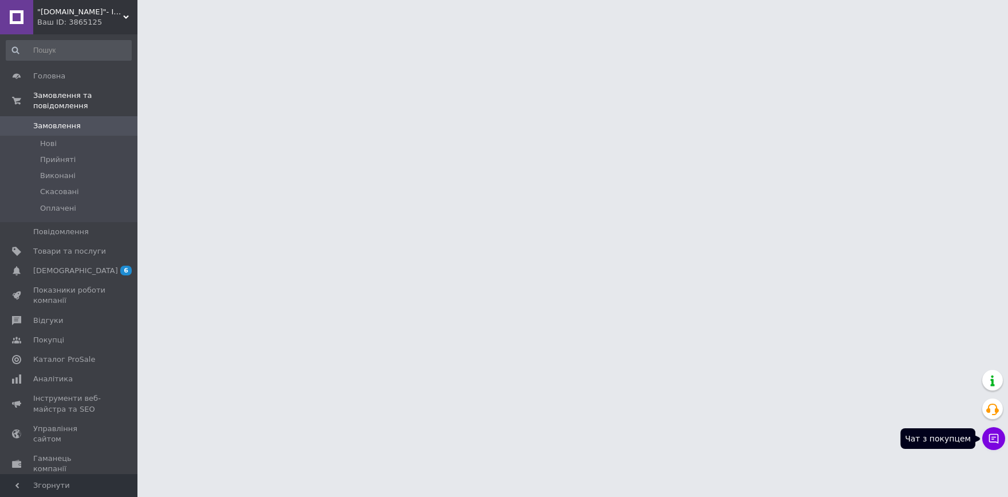
click at [1000, 443] on button "Чат з покупцем" at bounding box center [993, 438] width 23 height 23
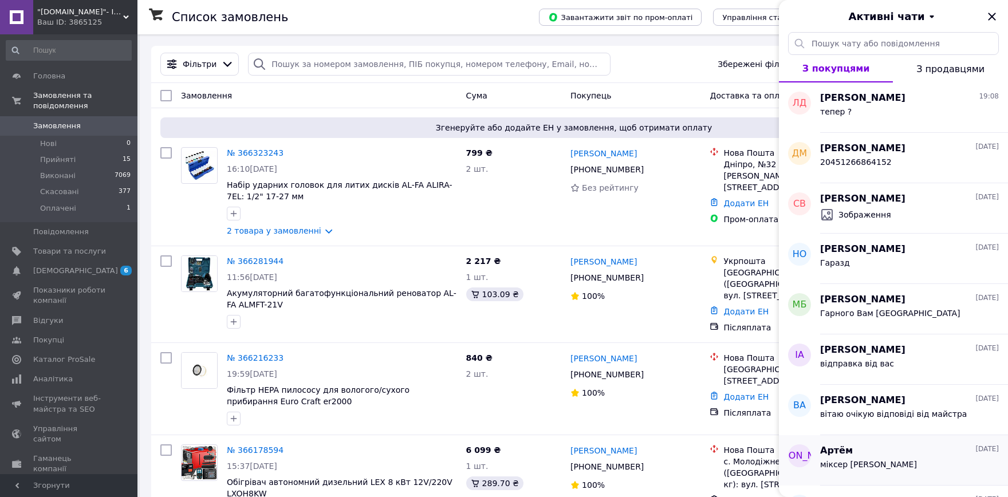
scroll to position [63, 0]
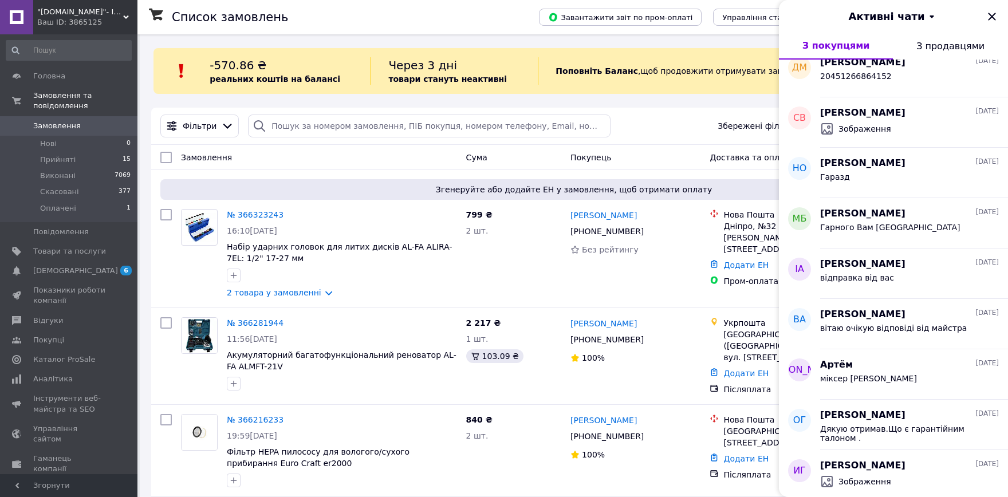
click at [696, 152] on div "Покупець" at bounding box center [635, 157] width 139 height 21
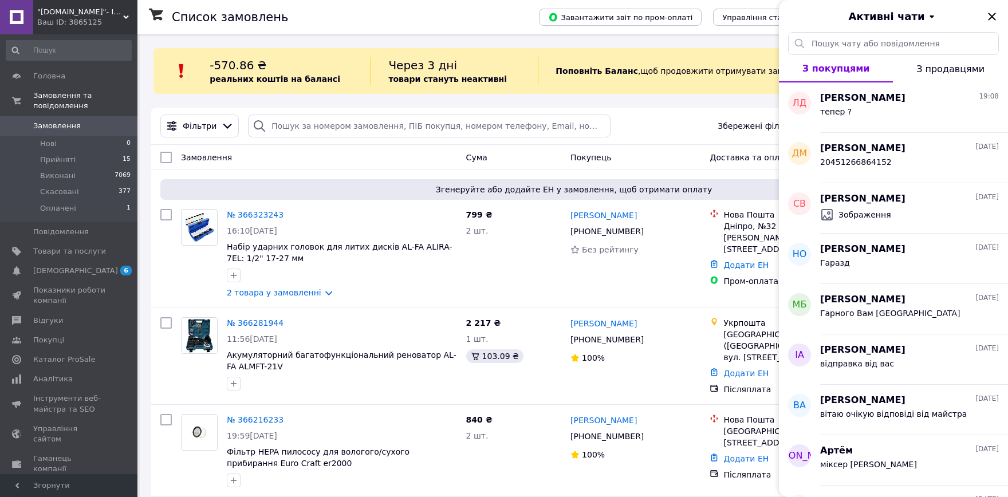
click at [677, 128] on div "Фільтри Збережені фільтри: Всі (7462)" at bounding box center [574, 126] width 836 height 23
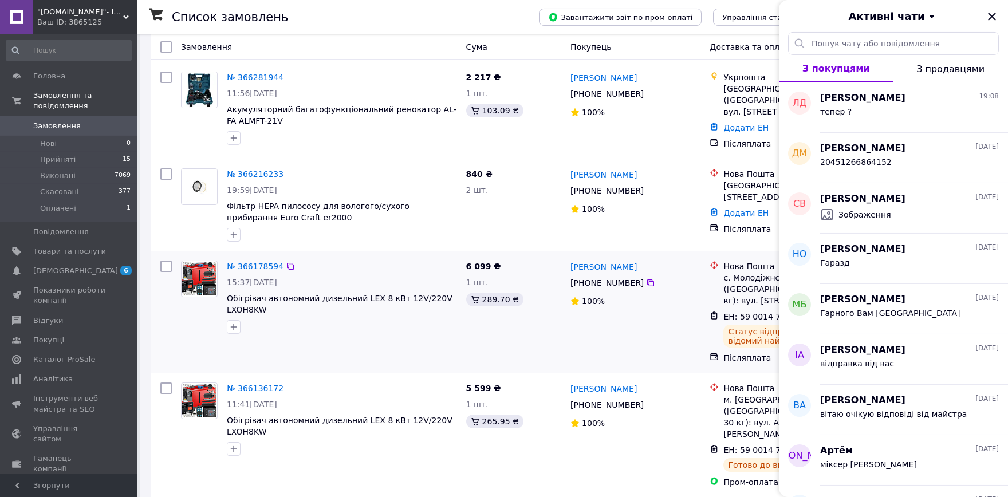
scroll to position [315, 0]
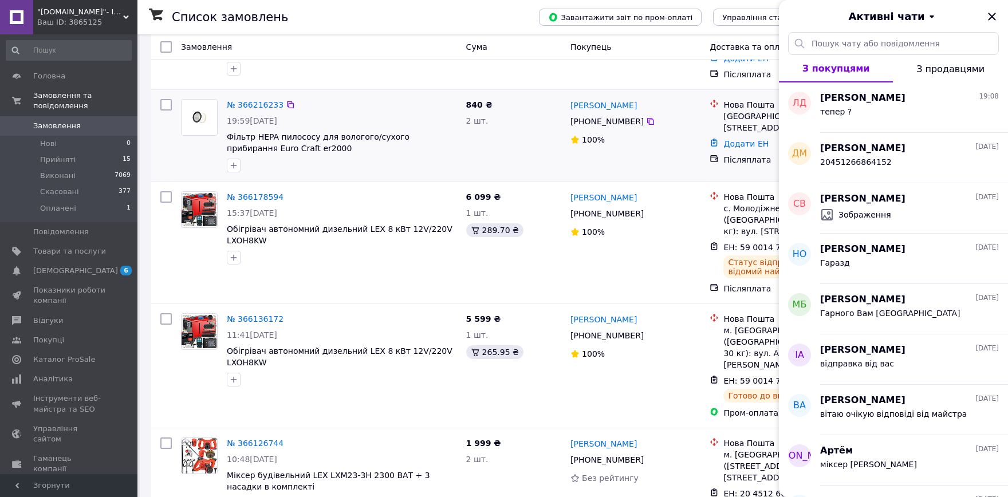
click at [530, 152] on div "840 ₴ 2 шт." at bounding box center [513, 135] width 105 height 82
click at [996, 18] on icon "Закрити" at bounding box center [992, 17] width 14 height 14
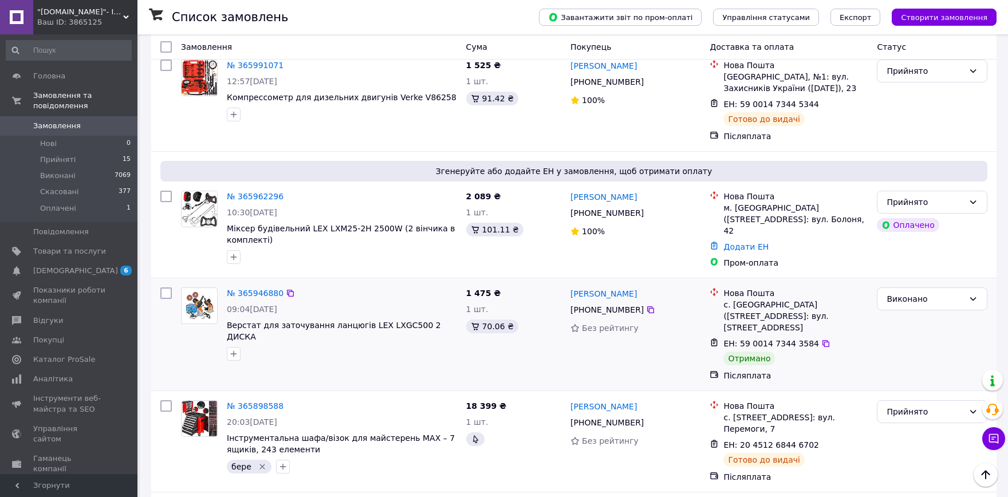
scroll to position [1790, 0]
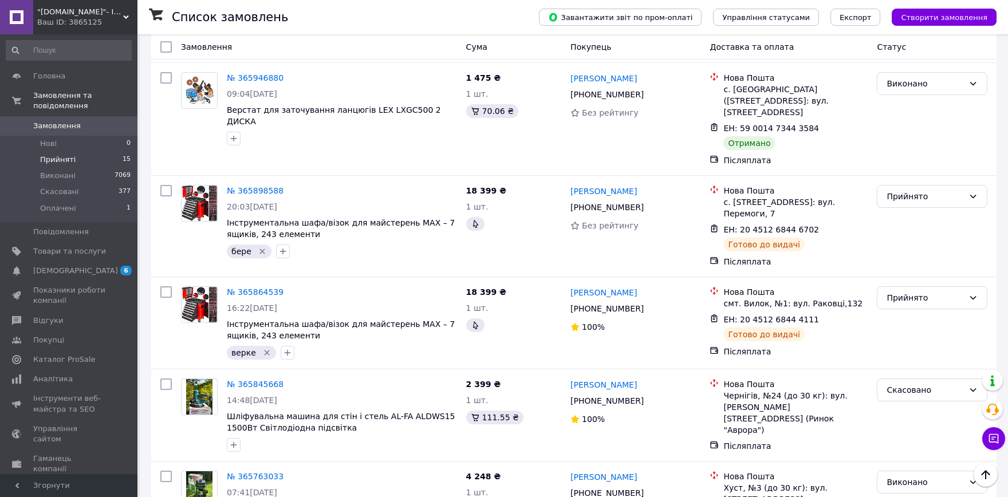
click at [80, 152] on li "Прийняті 15" at bounding box center [68, 160] width 137 height 16
